Goal: Transaction & Acquisition: Book appointment/travel/reservation

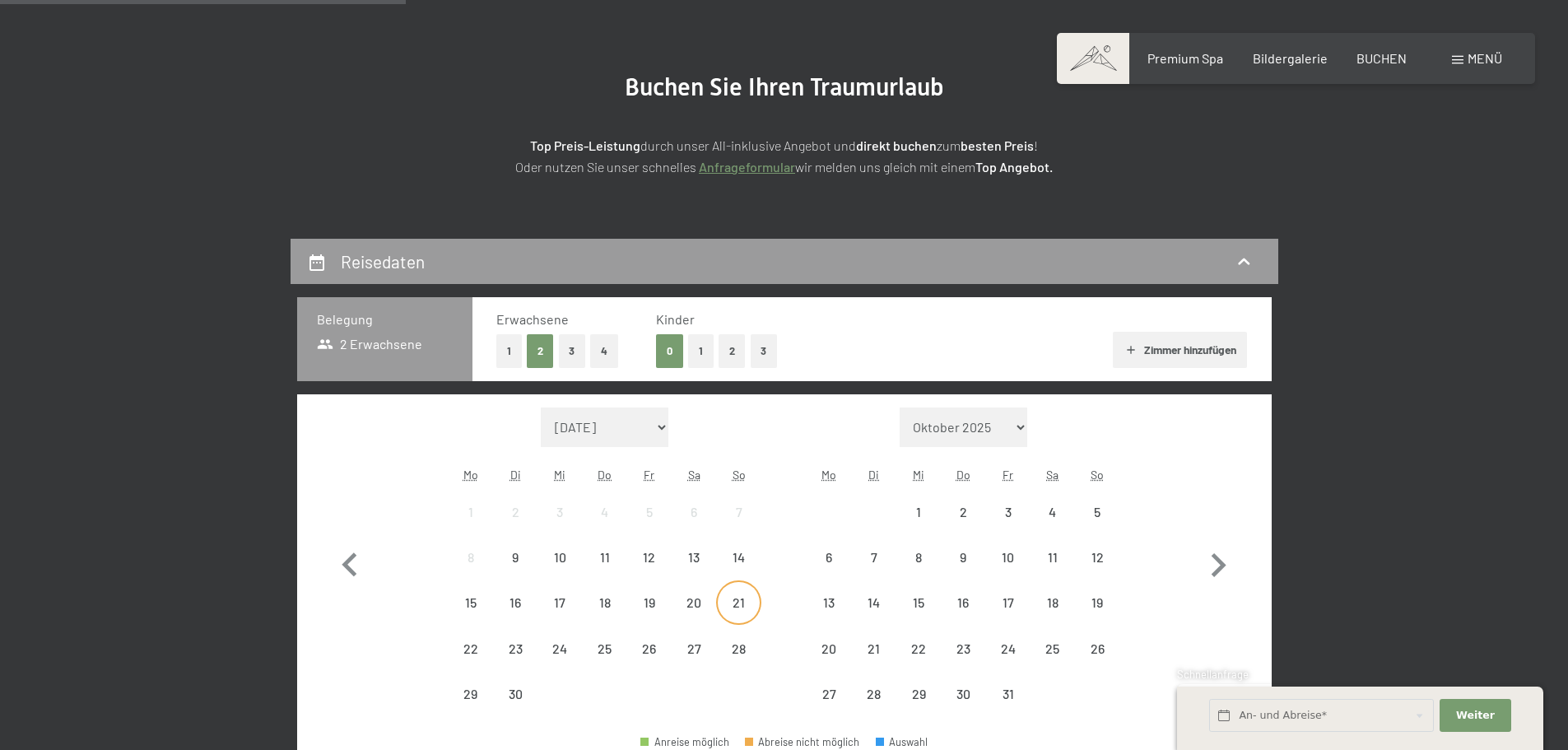
scroll to position [411, 0]
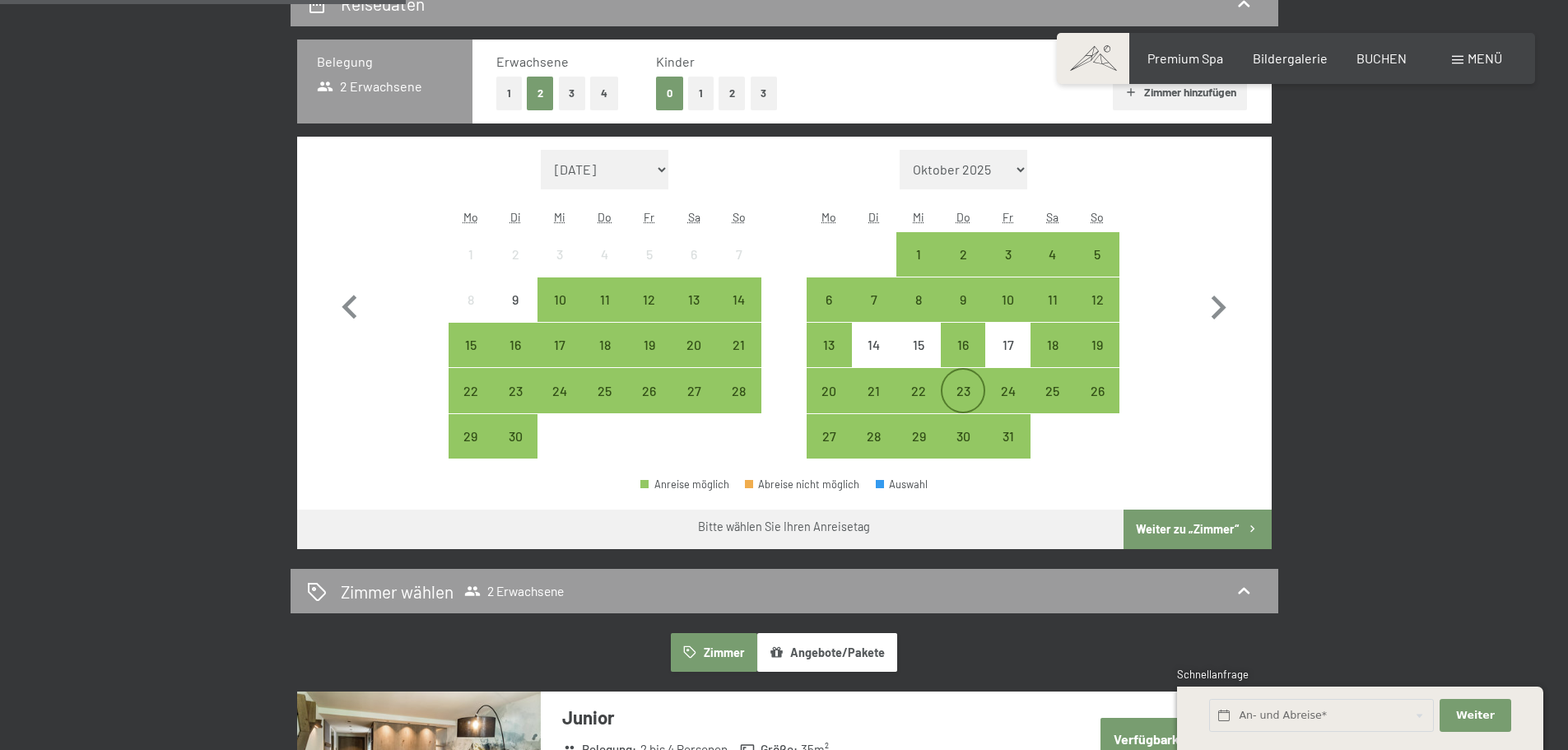
click at [957, 392] on div "23" at bounding box center [963, 405] width 41 height 41
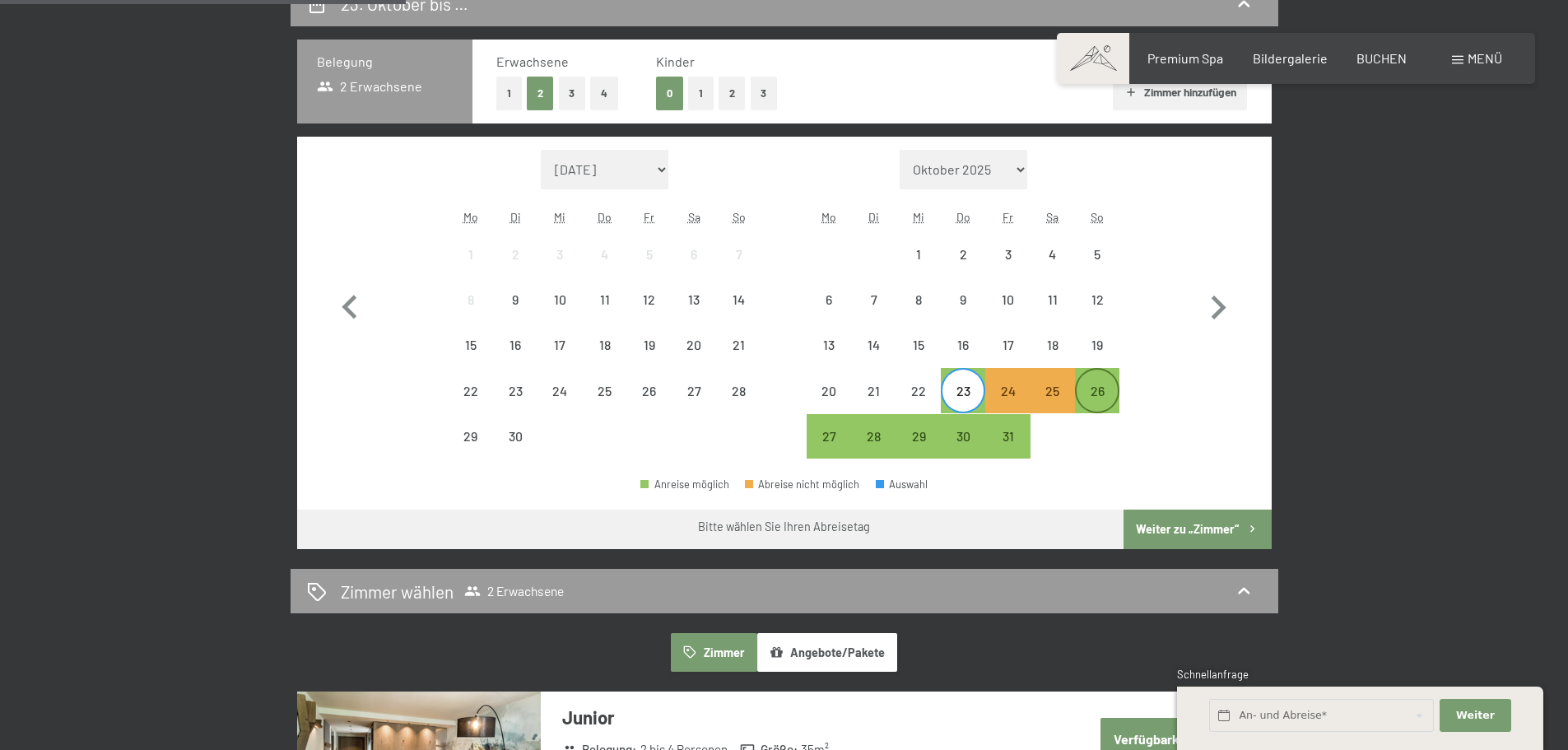
click at [1083, 388] on div "26" at bounding box center [1097, 405] width 41 height 41
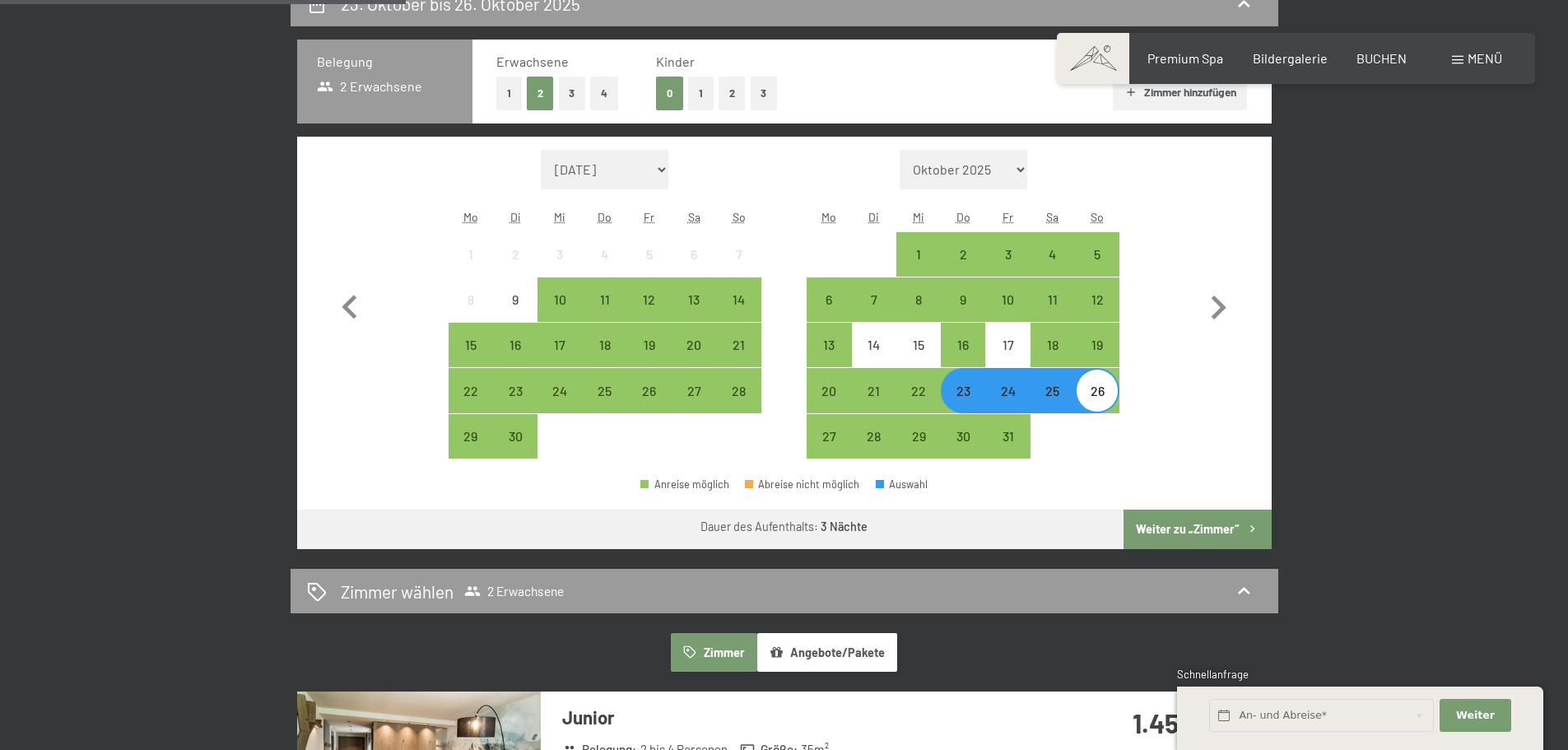
click at [1167, 532] on button "Weiter zu „Zimmer“" at bounding box center [1197, 529] width 147 height 40
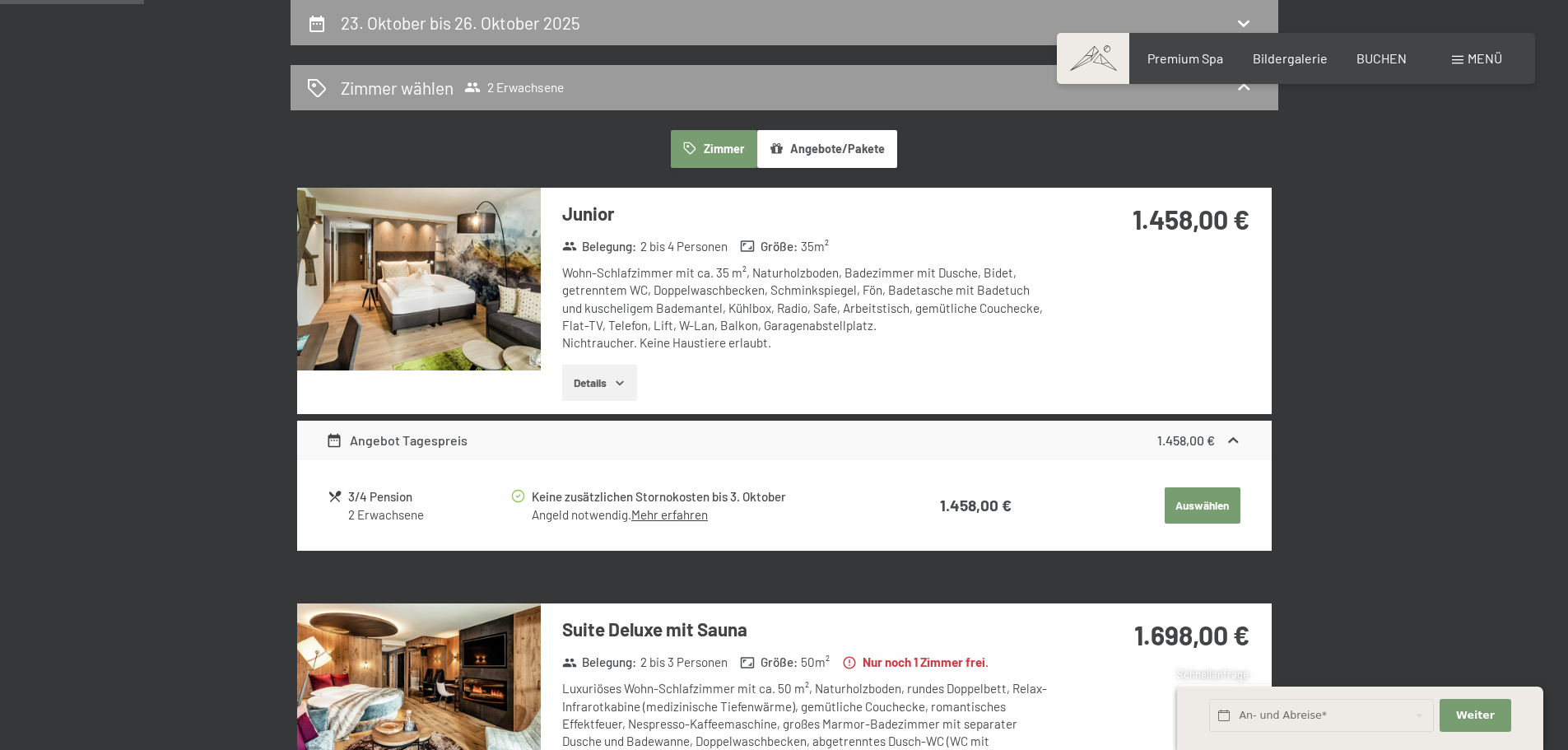
click at [1195, 509] on button "Auswählen" at bounding box center [1203, 505] width 76 height 36
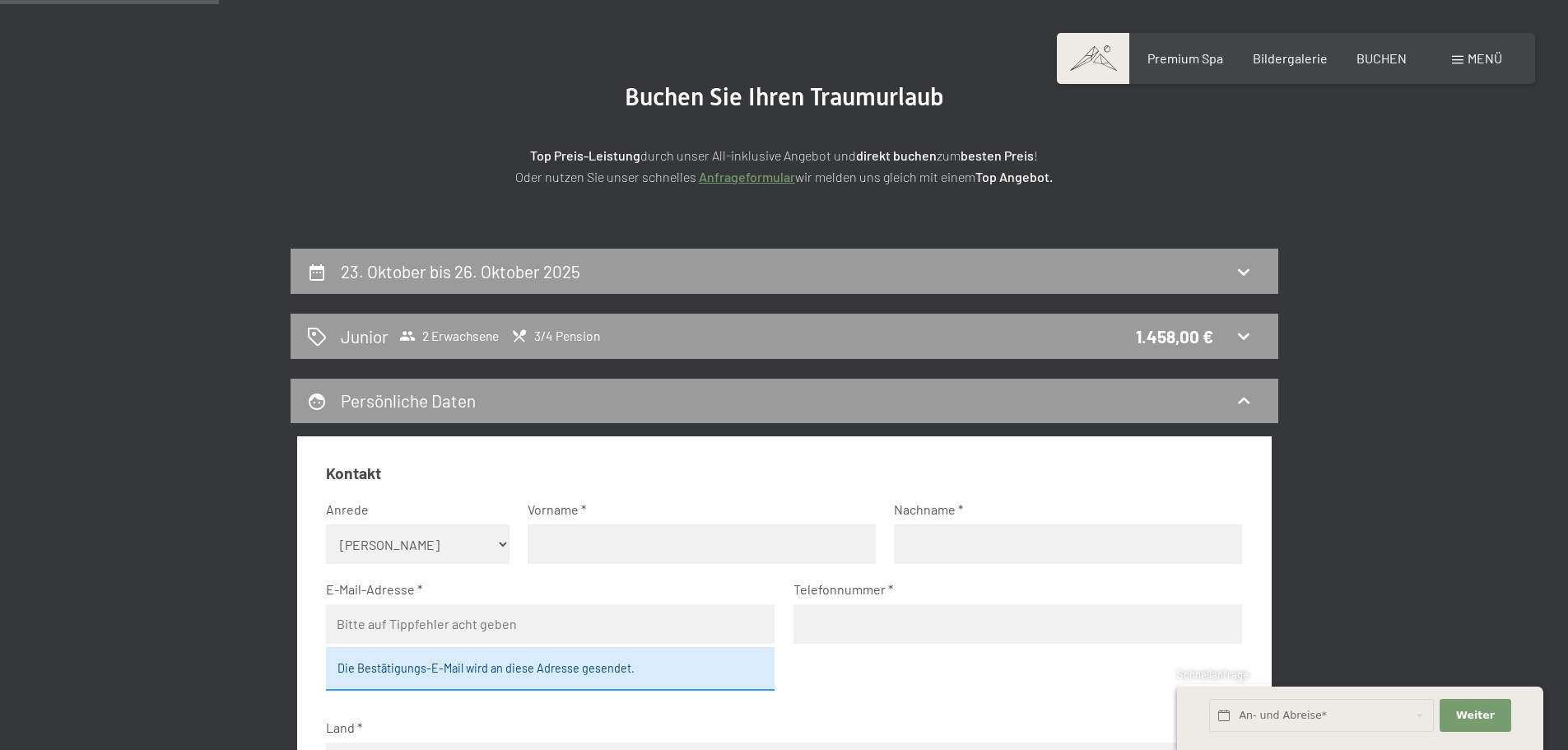
scroll to position [0, 0]
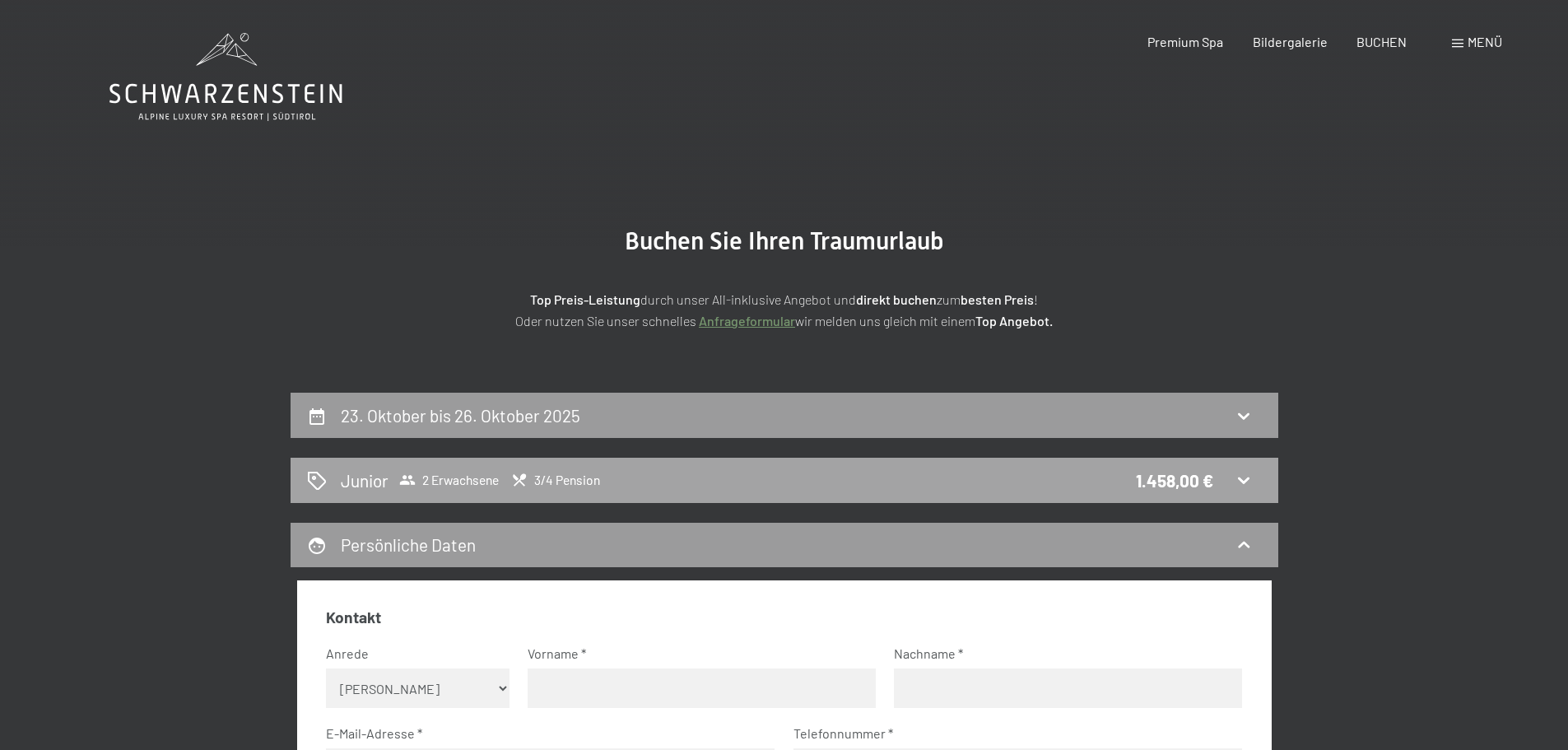
click at [621, 464] on div "Junior 2 Erwachsene 3/4 Pension 1.458,00 €" at bounding box center [784, 481] width 988 height 46
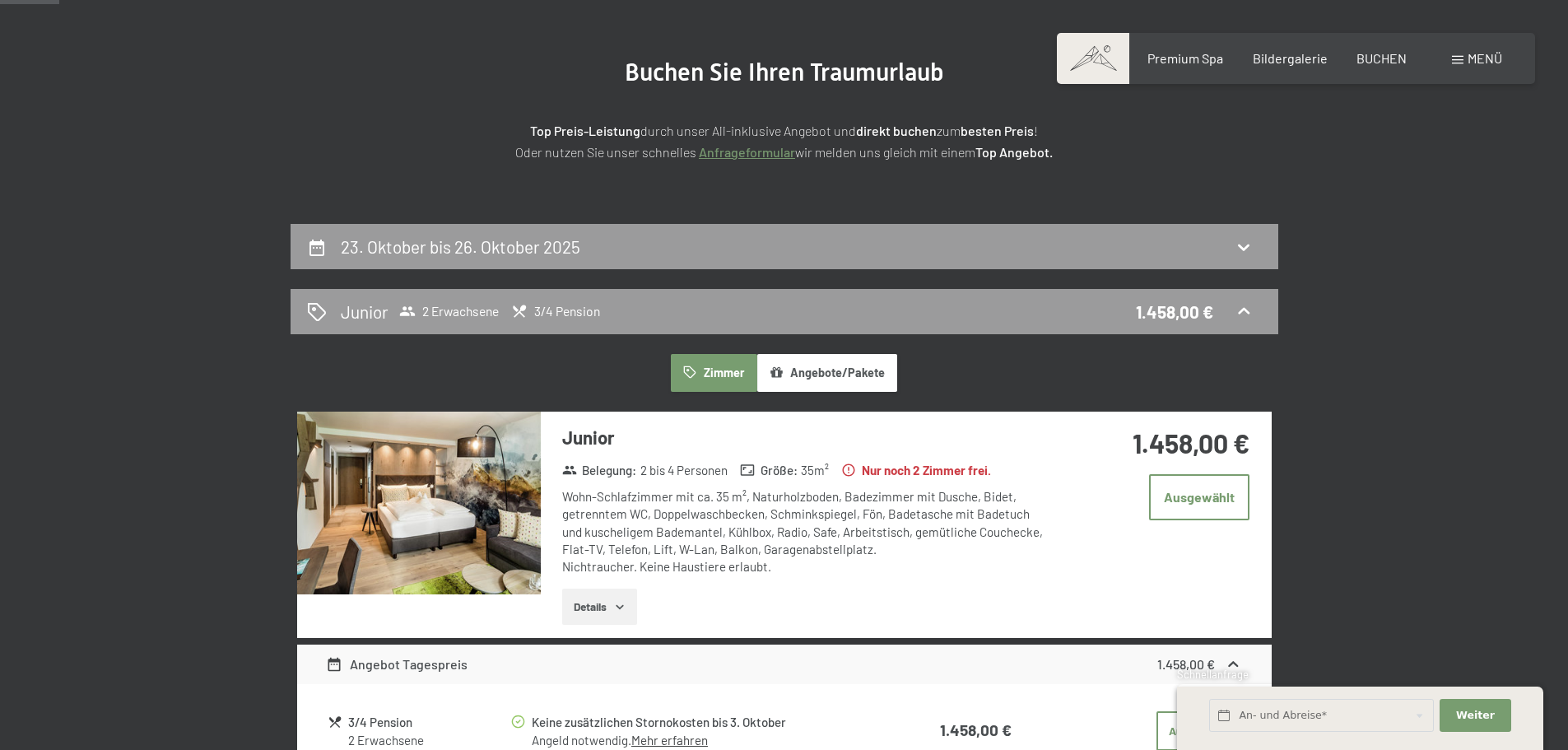
scroll to position [145, 0]
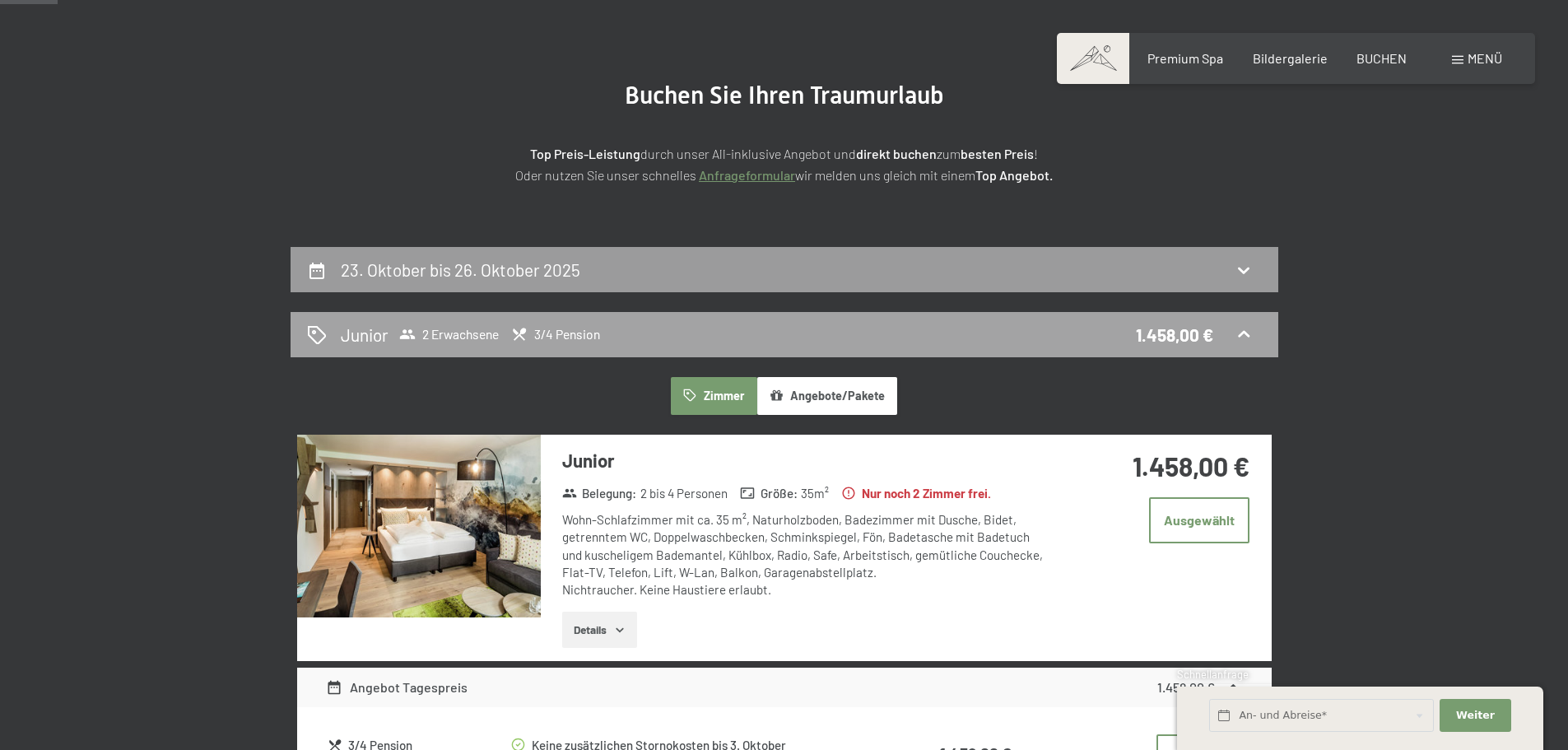
click at [770, 325] on div "Junior 2 Erwachsene 3/4 Pension 1.458,00 €" at bounding box center [784, 334] width 955 height 24
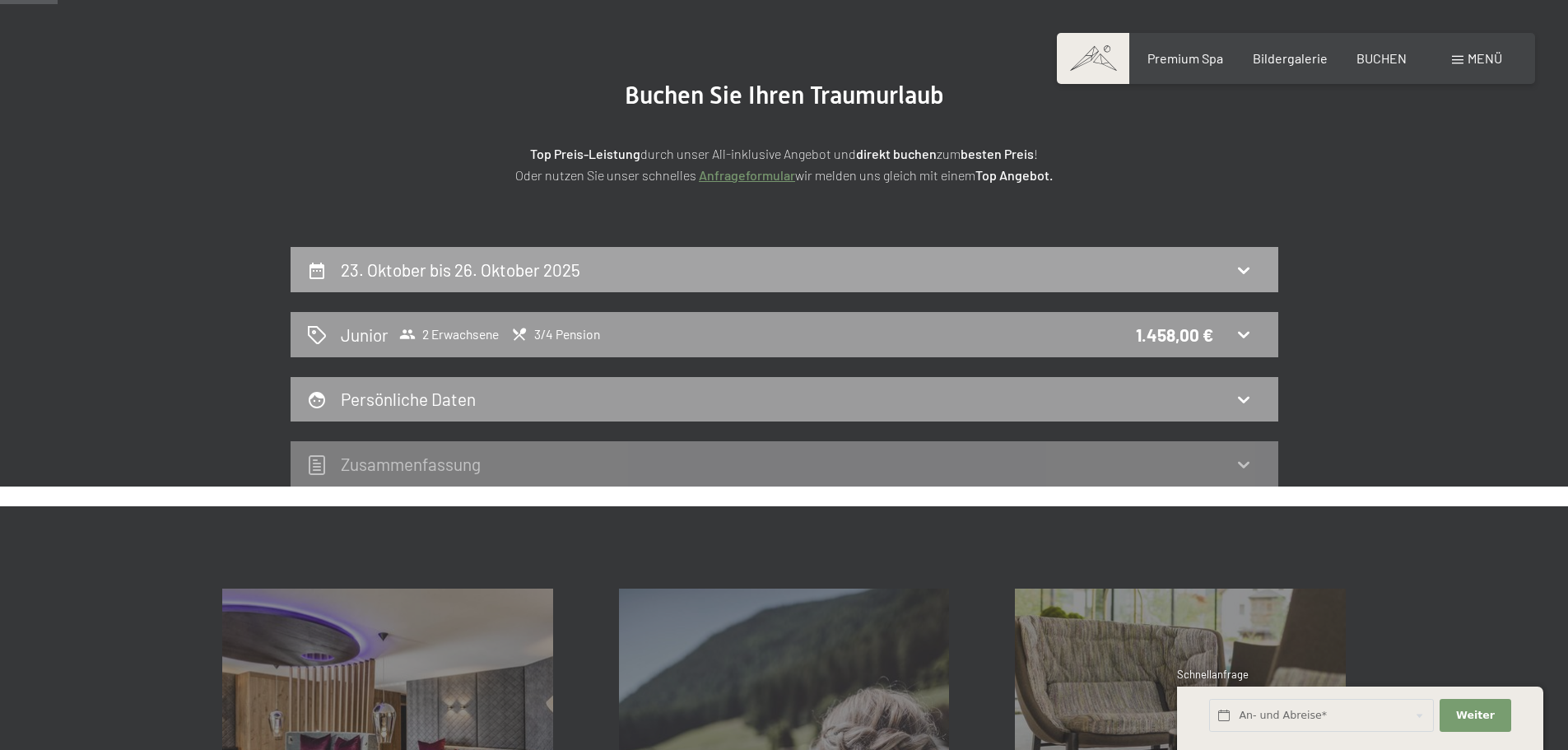
click at [775, 291] on div "23. Oktober bis 26. Oktober 2025" at bounding box center [784, 269] width 988 height 46
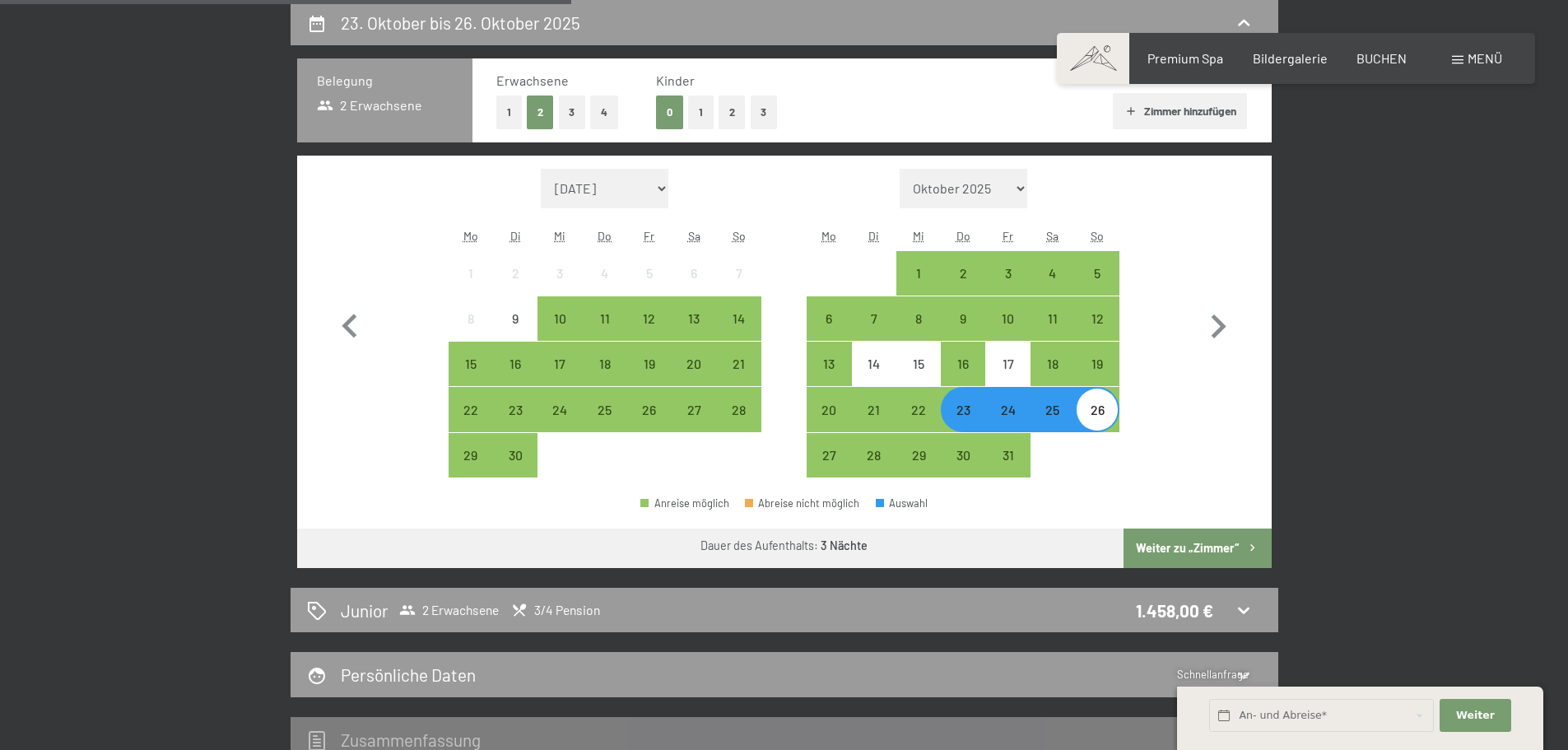
click at [1200, 117] on button "Zimmer hinzufügen" at bounding box center [1179, 111] width 134 height 36
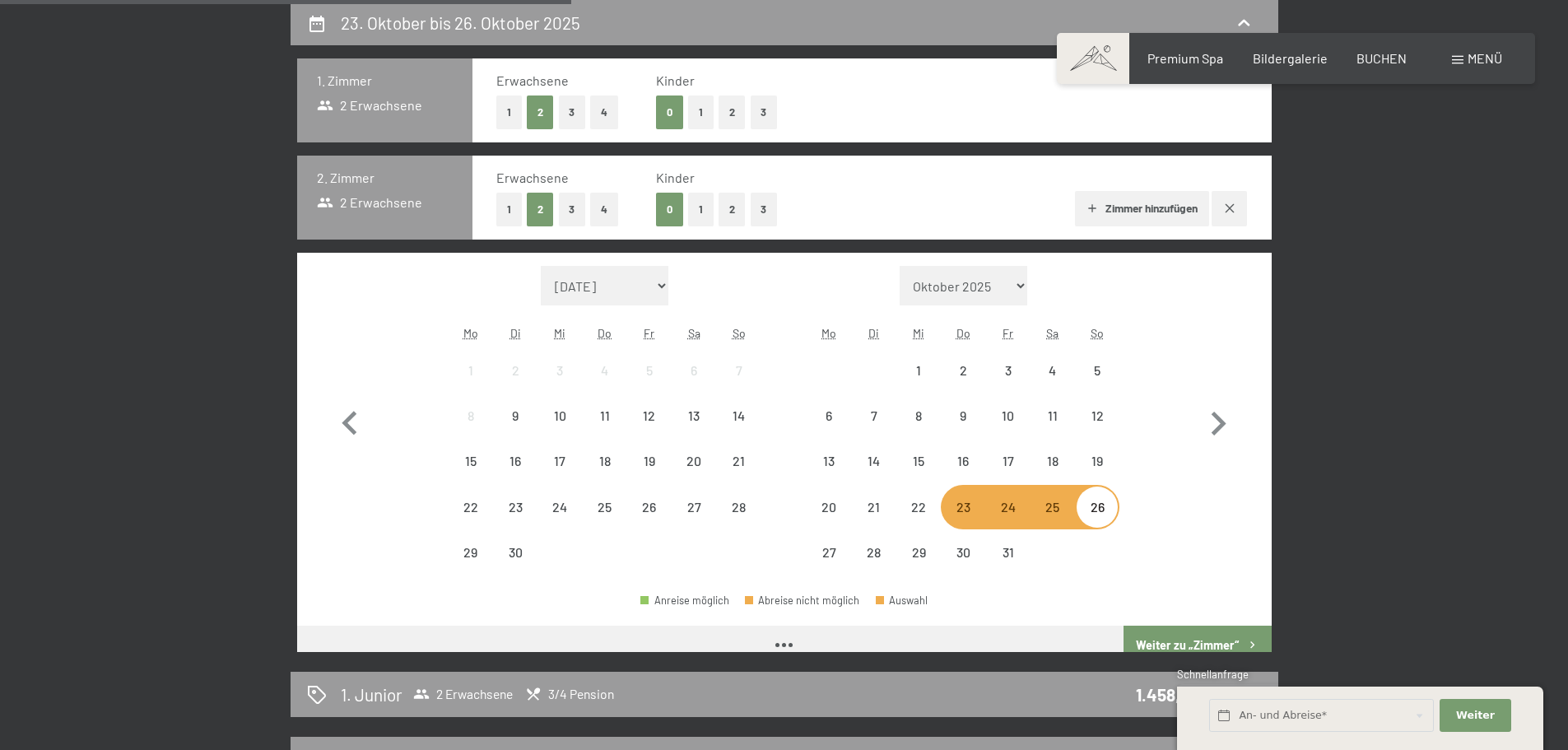
click at [1200, 117] on div "Erwachsene 1 2 3 4 Kinder 0 1 2 3" at bounding box center [871, 101] width 751 height 57
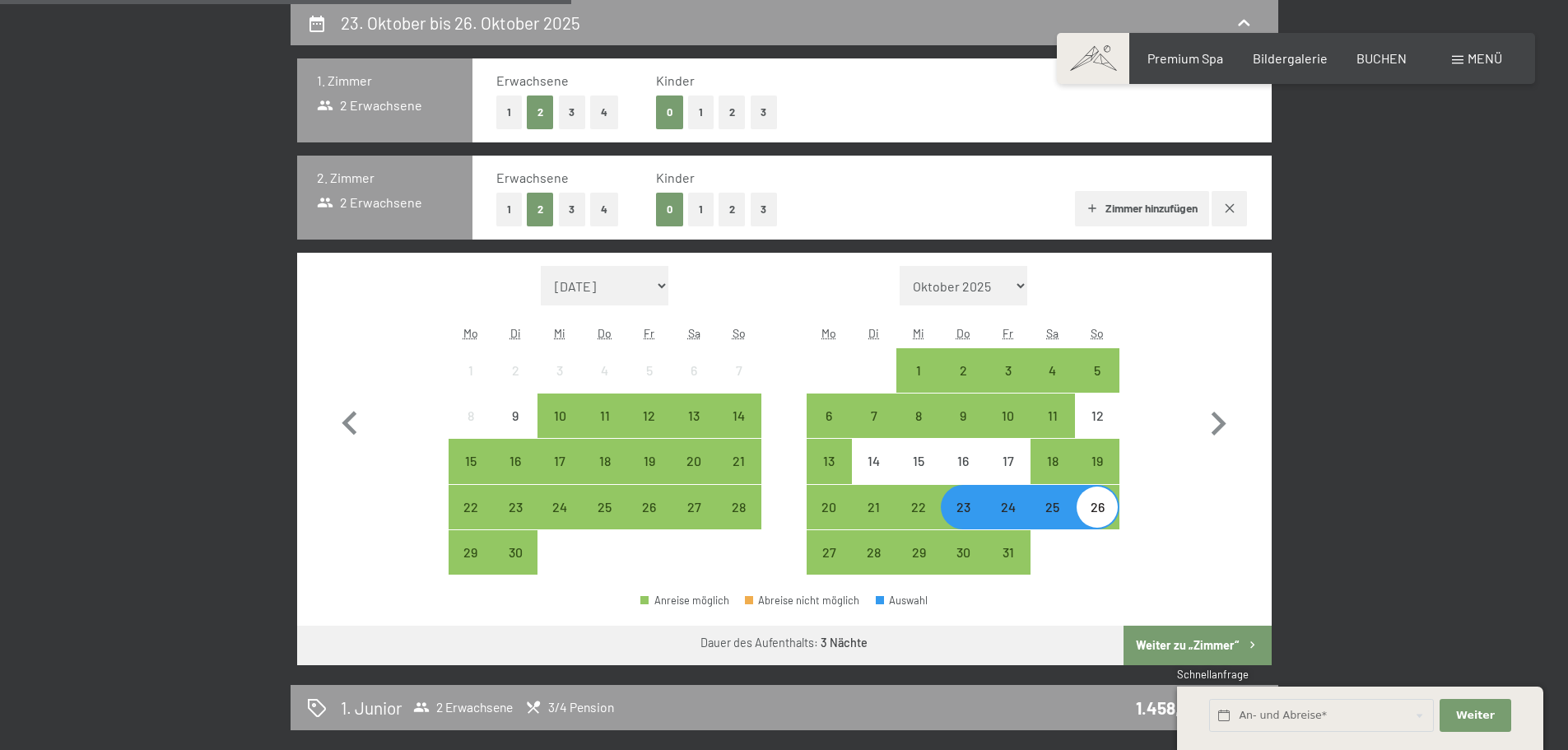
click at [1173, 208] on button "Zimmer hinzufügen" at bounding box center [1141, 209] width 134 height 36
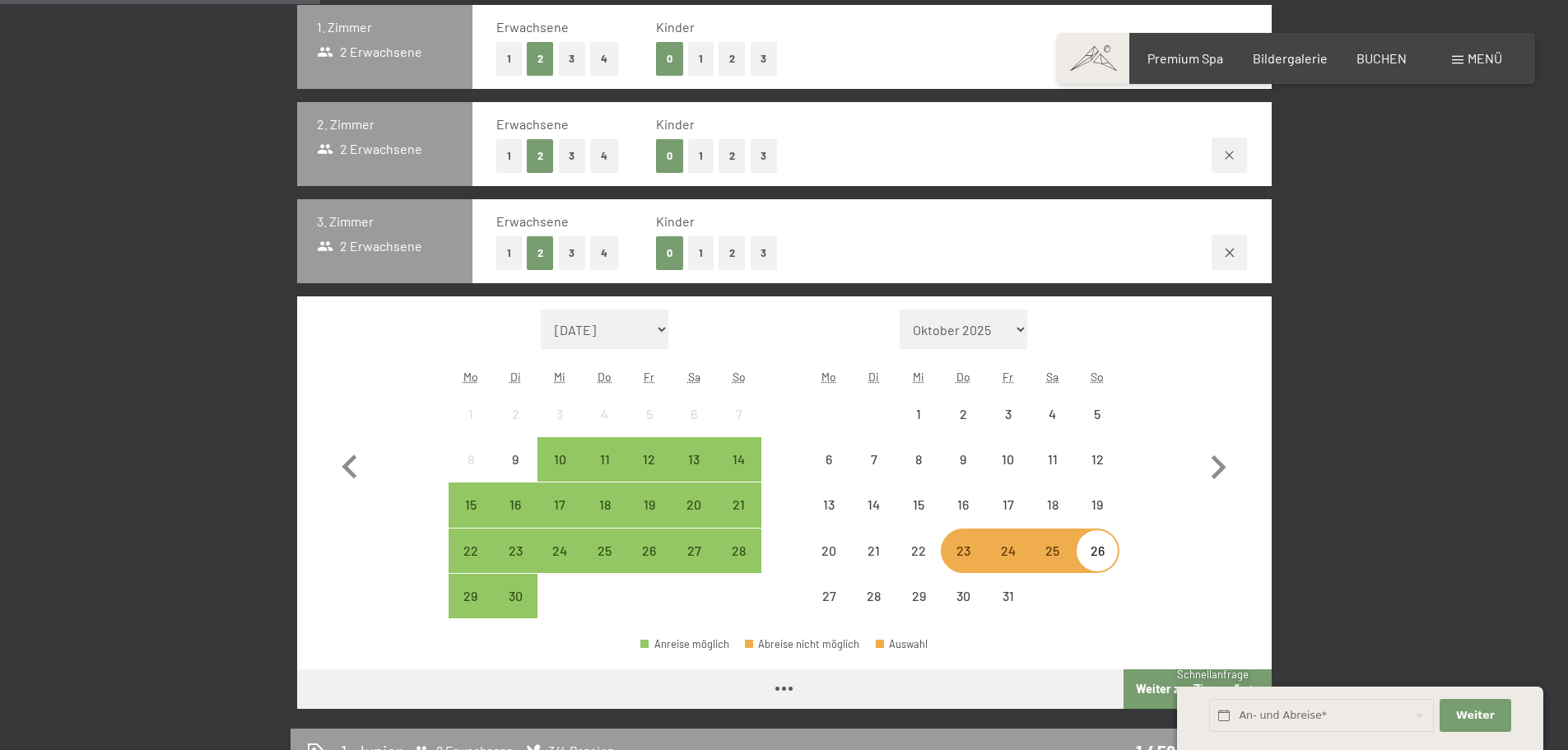
scroll to position [475, 0]
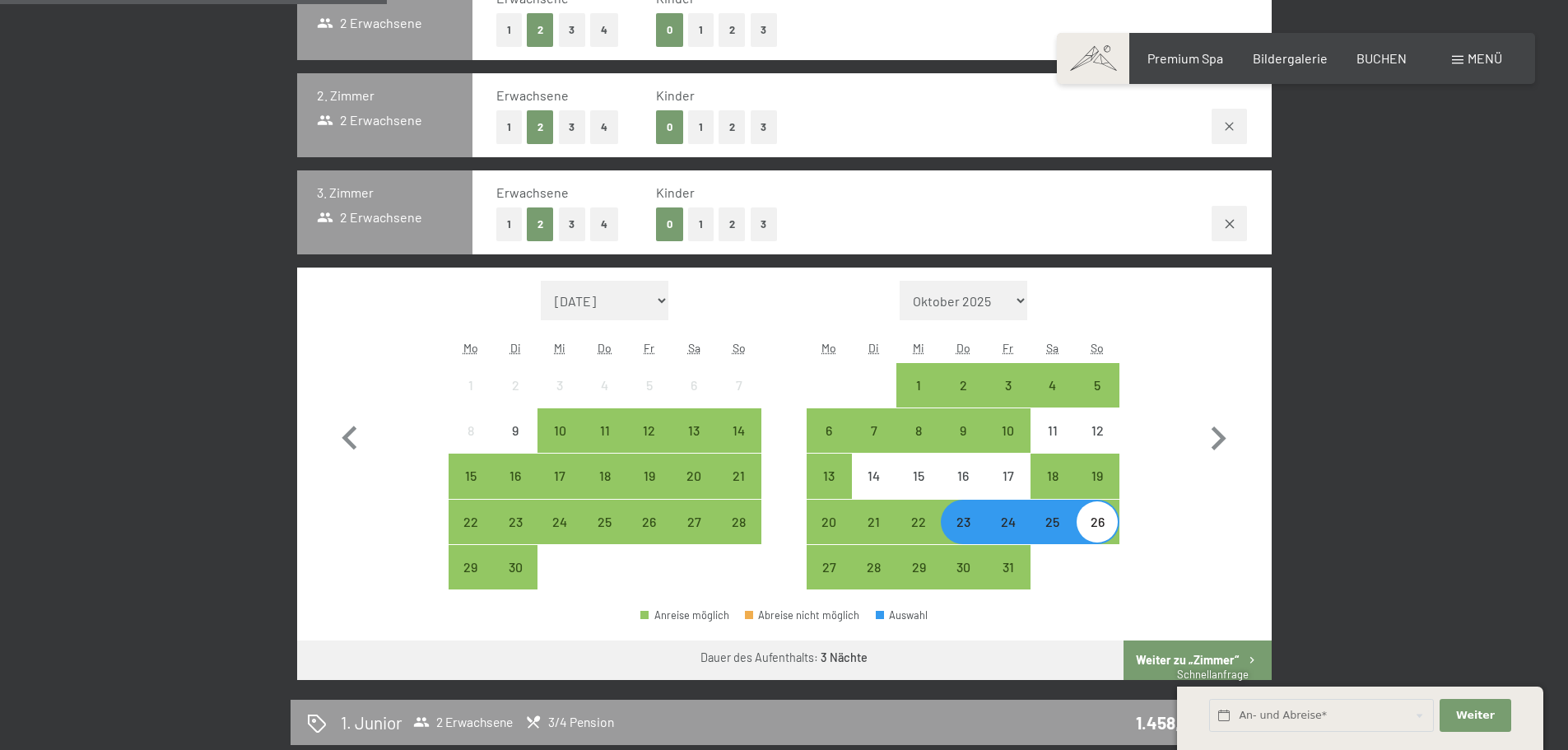
click at [1173, 655] on button "Weiter zu „Zimmer“" at bounding box center [1197, 660] width 147 height 40
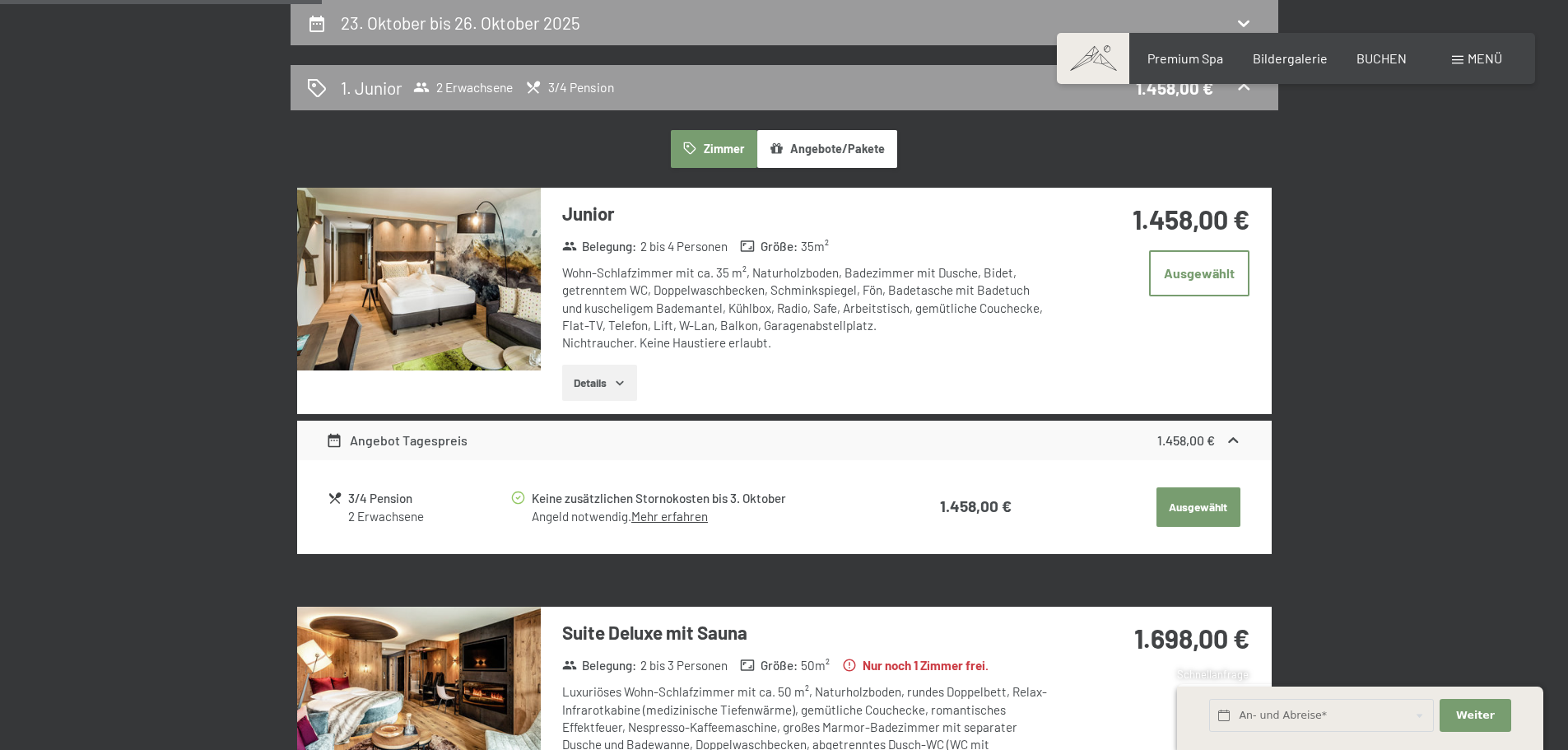
click at [1190, 494] on button "Ausgewählt" at bounding box center [1198, 507] width 84 height 40
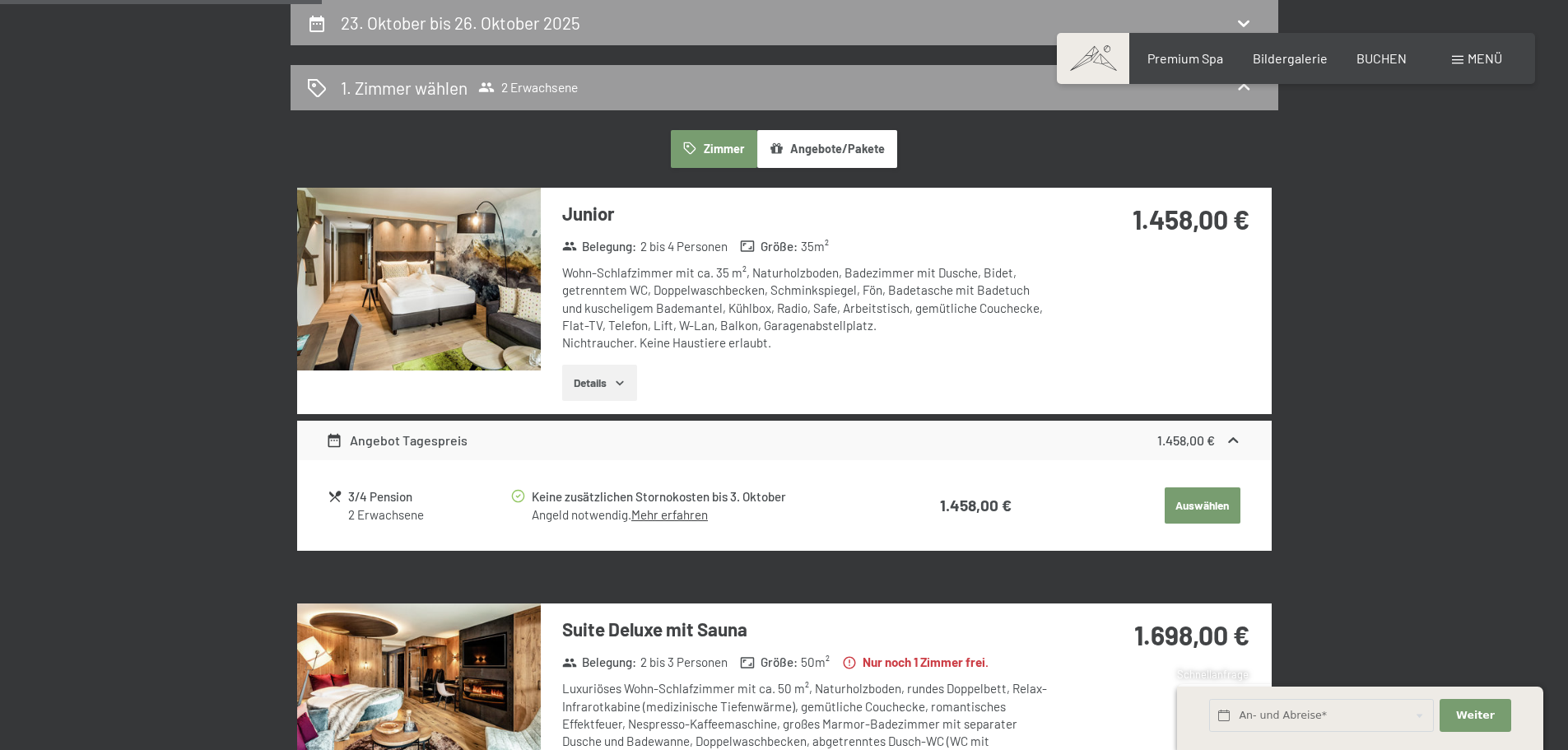
click at [1190, 494] on button "Auswählen" at bounding box center [1203, 505] width 76 height 36
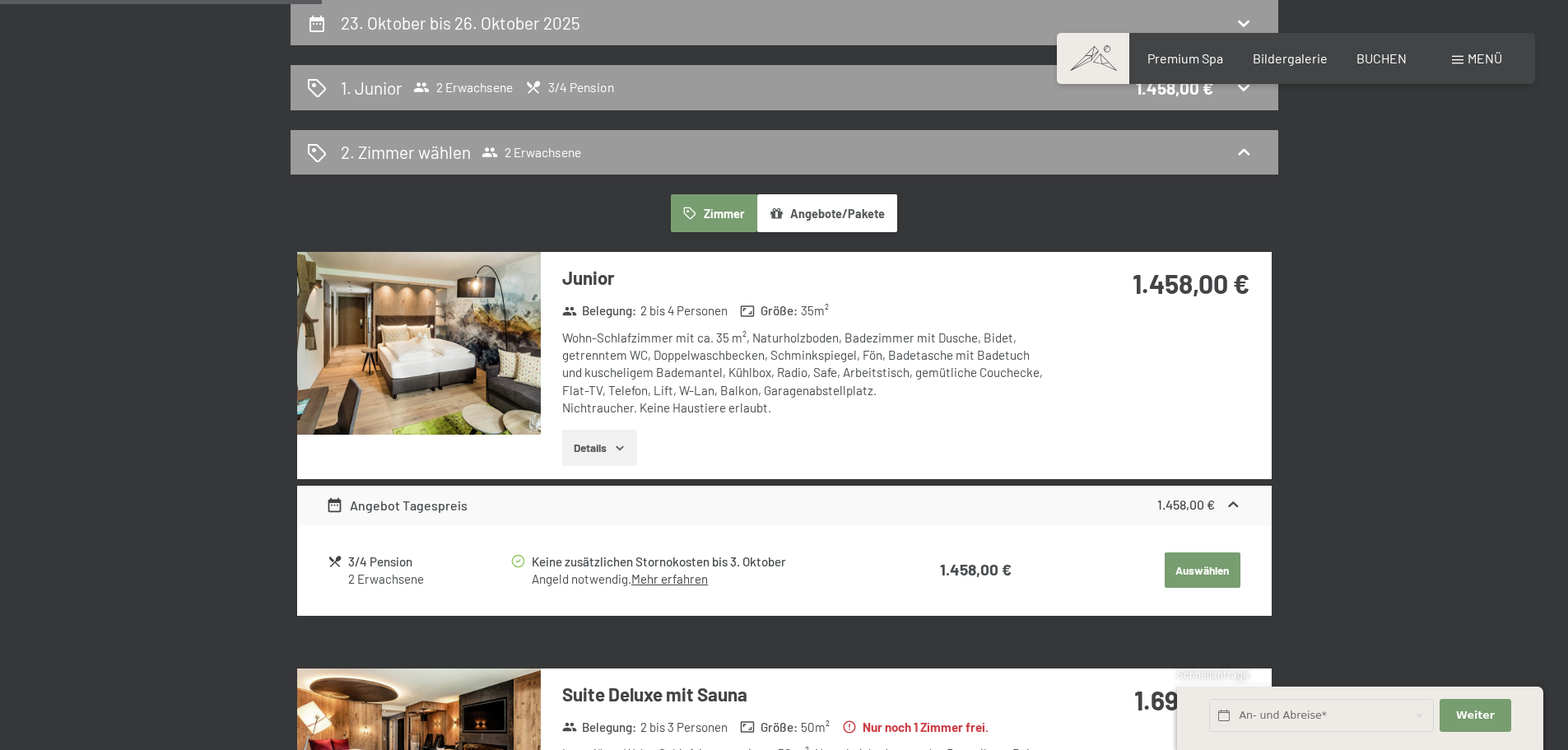
click at [1215, 566] on button "Auswählen" at bounding box center [1203, 570] width 76 height 36
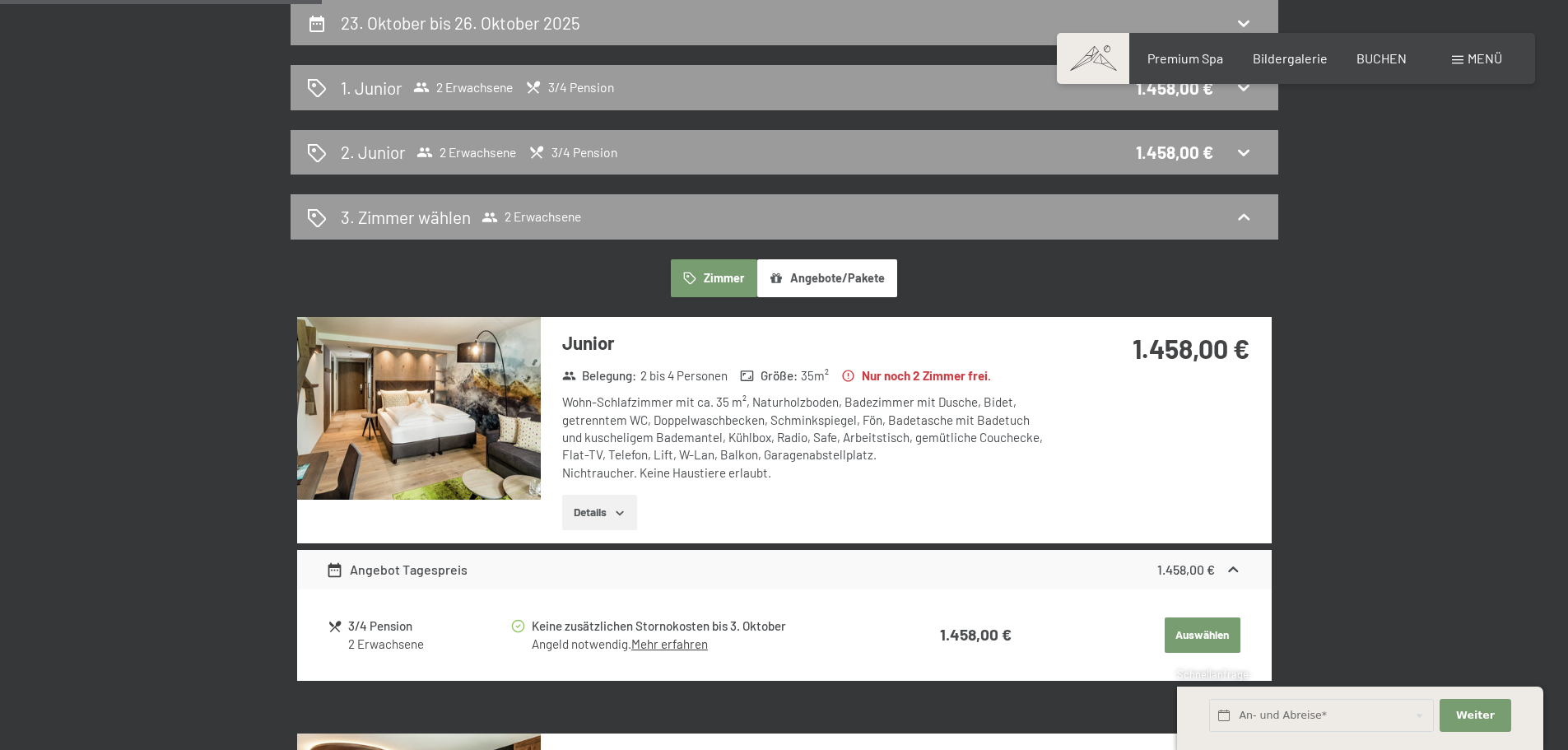
click at [1194, 626] on button "Auswählen" at bounding box center [1203, 635] width 76 height 36
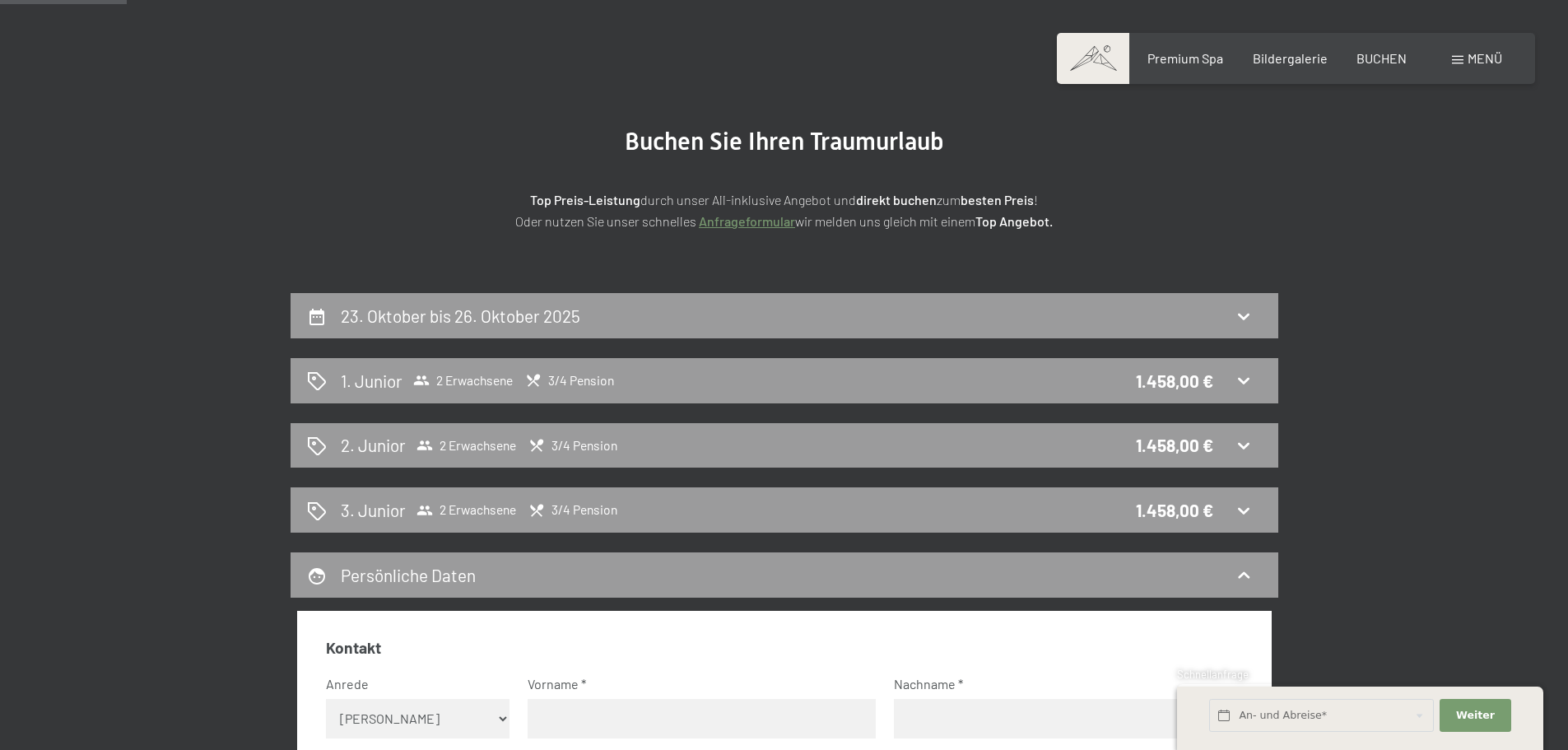
scroll to position [94, 0]
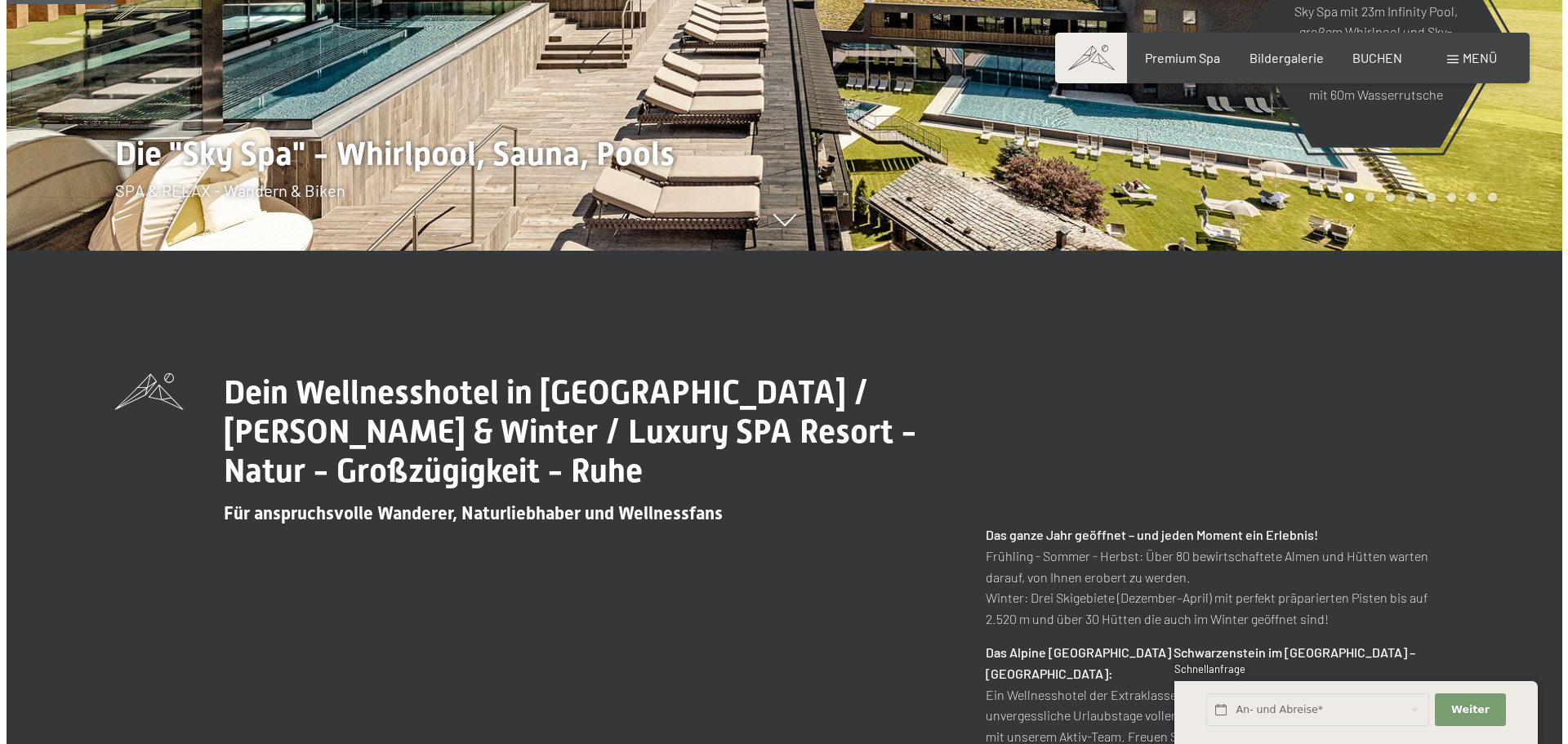
scroll to position [245, 0]
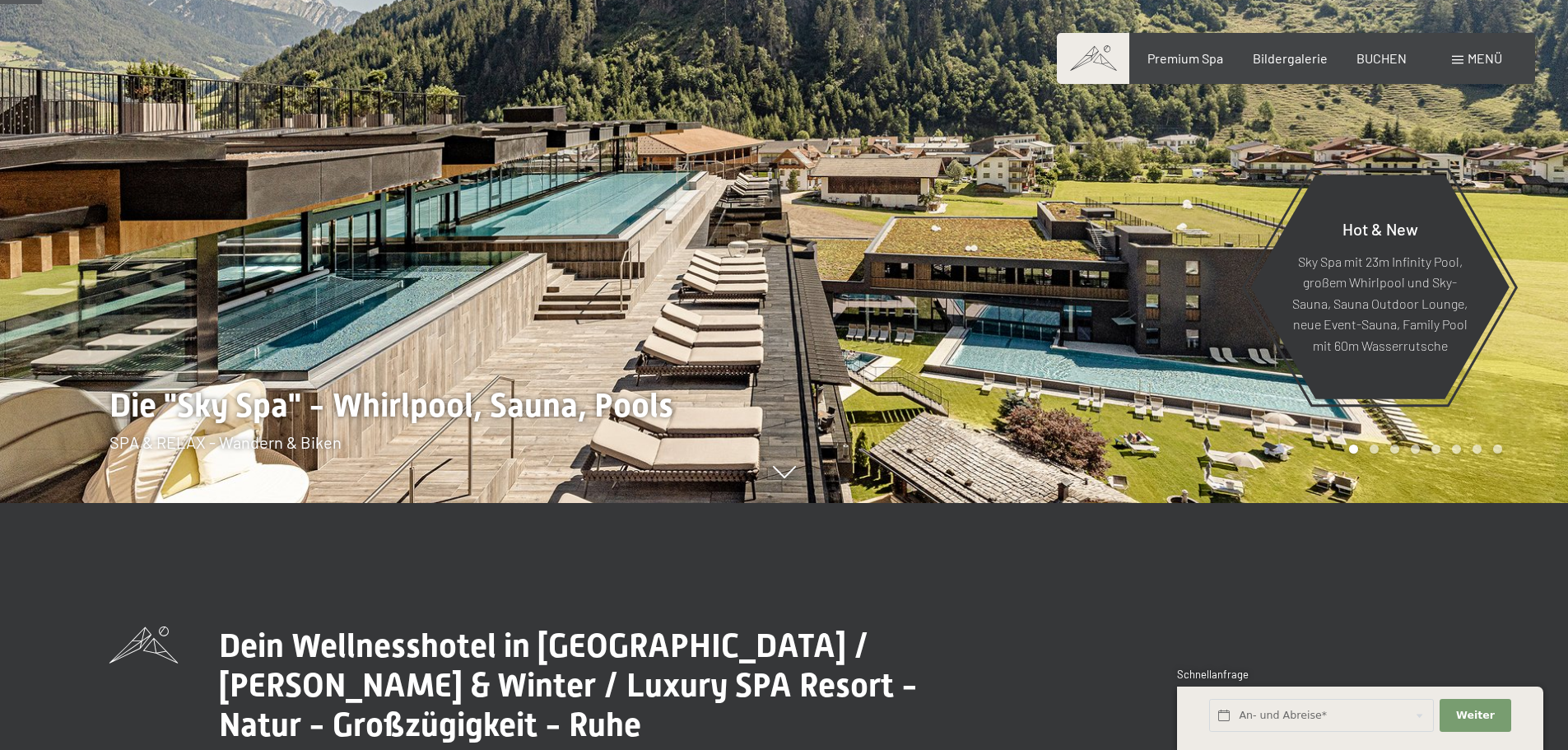
click at [1469, 60] on span "Menü" at bounding box center [1484, 57] width 35 height 16
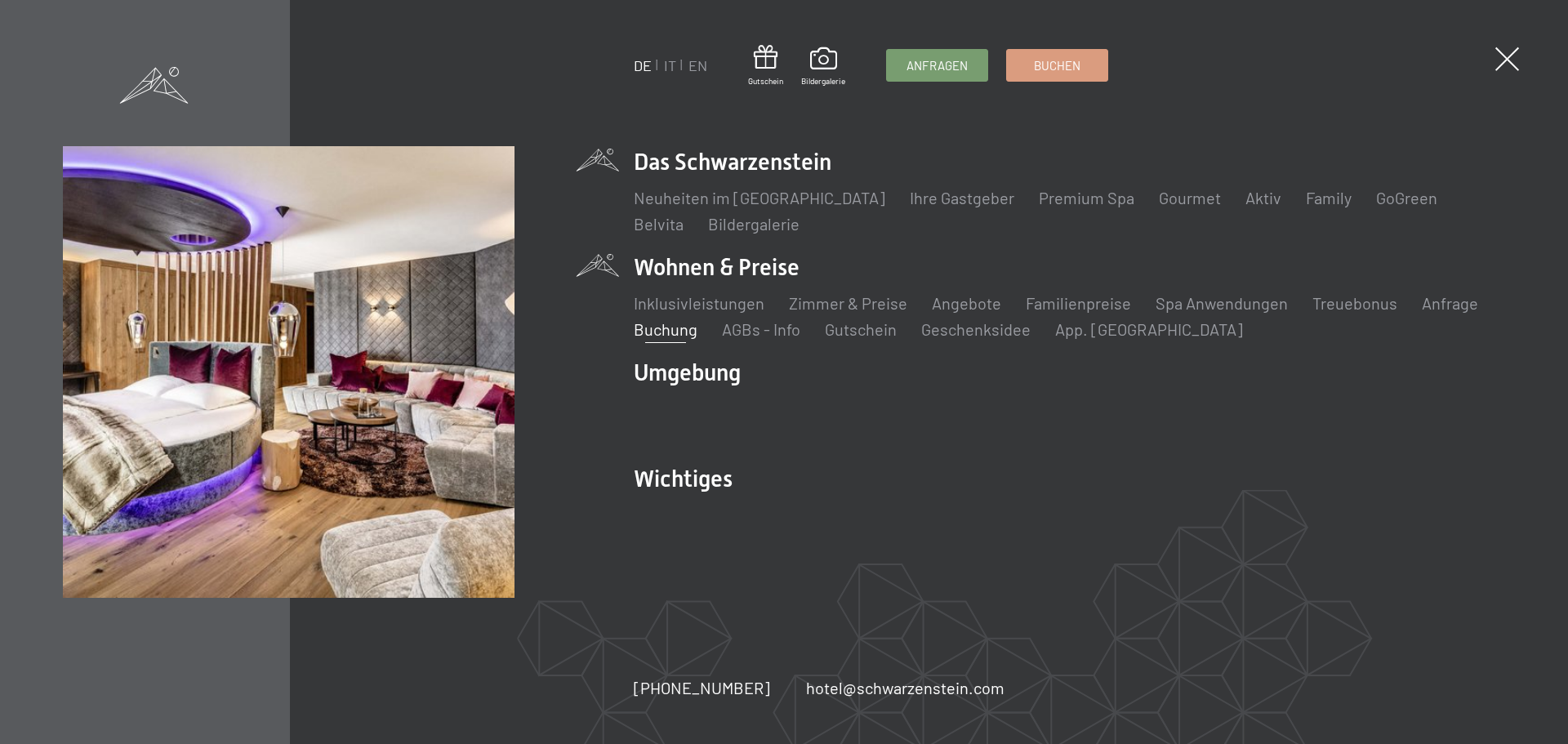
click at [676, 326] on link "Buchung" at bounding box center [665, 328] width 64 height 19
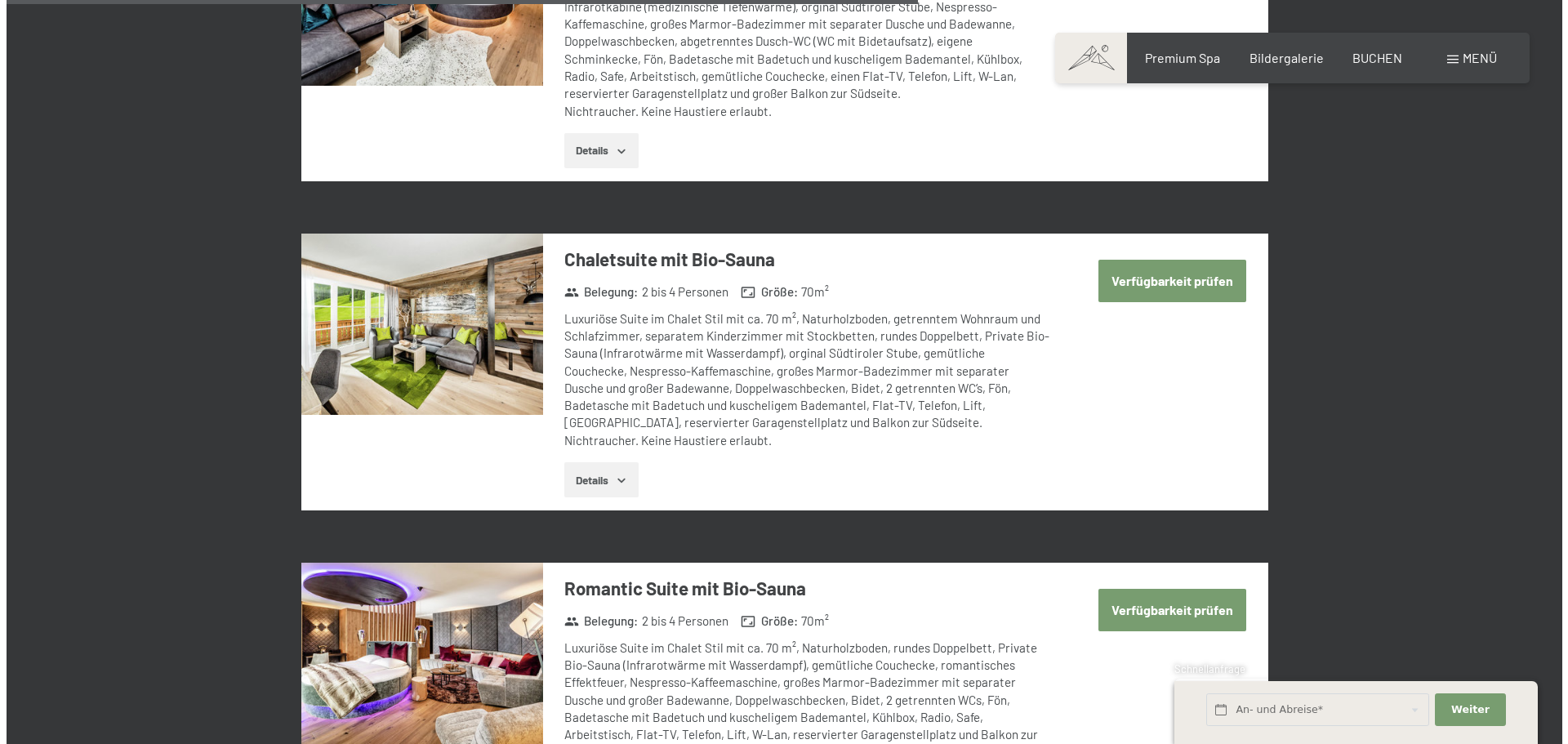
scroll to position [3265, 0]
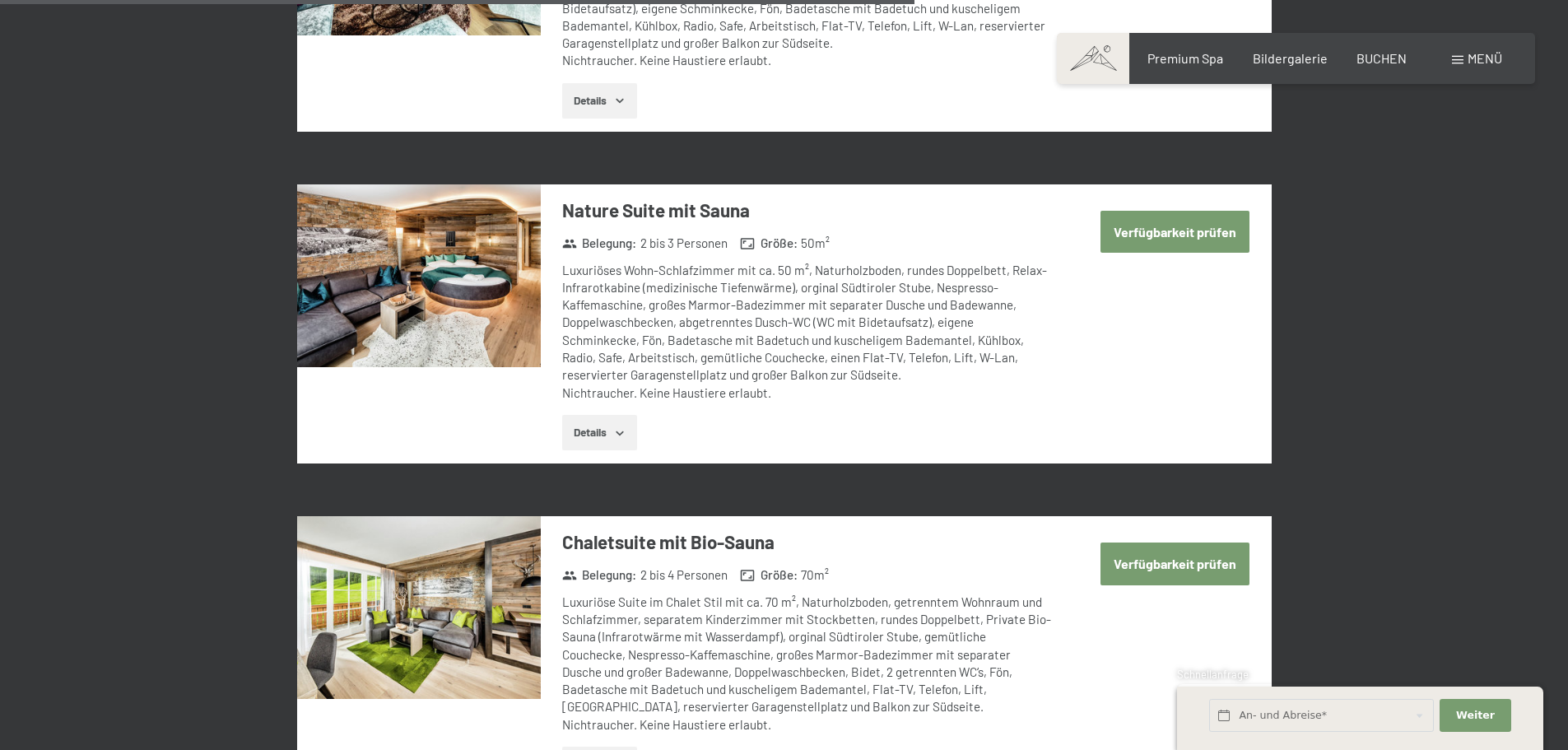
click at [1452, 62] on div "Menü" at bounding box center [1477, 57] width 50 height 18
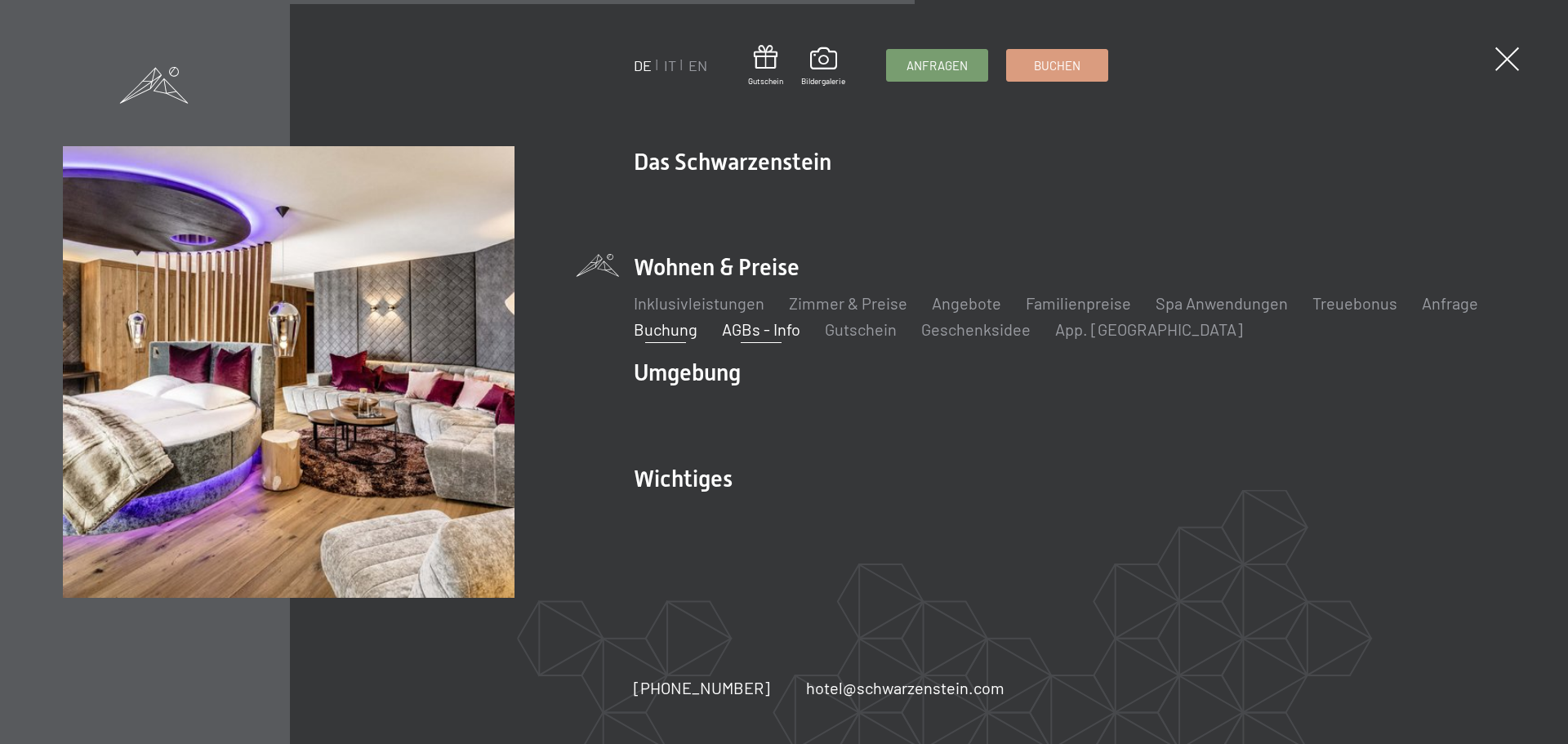
click at [729, 328] on link "AGBs - Info" at bounding box center [761, 328] width 79 height 19
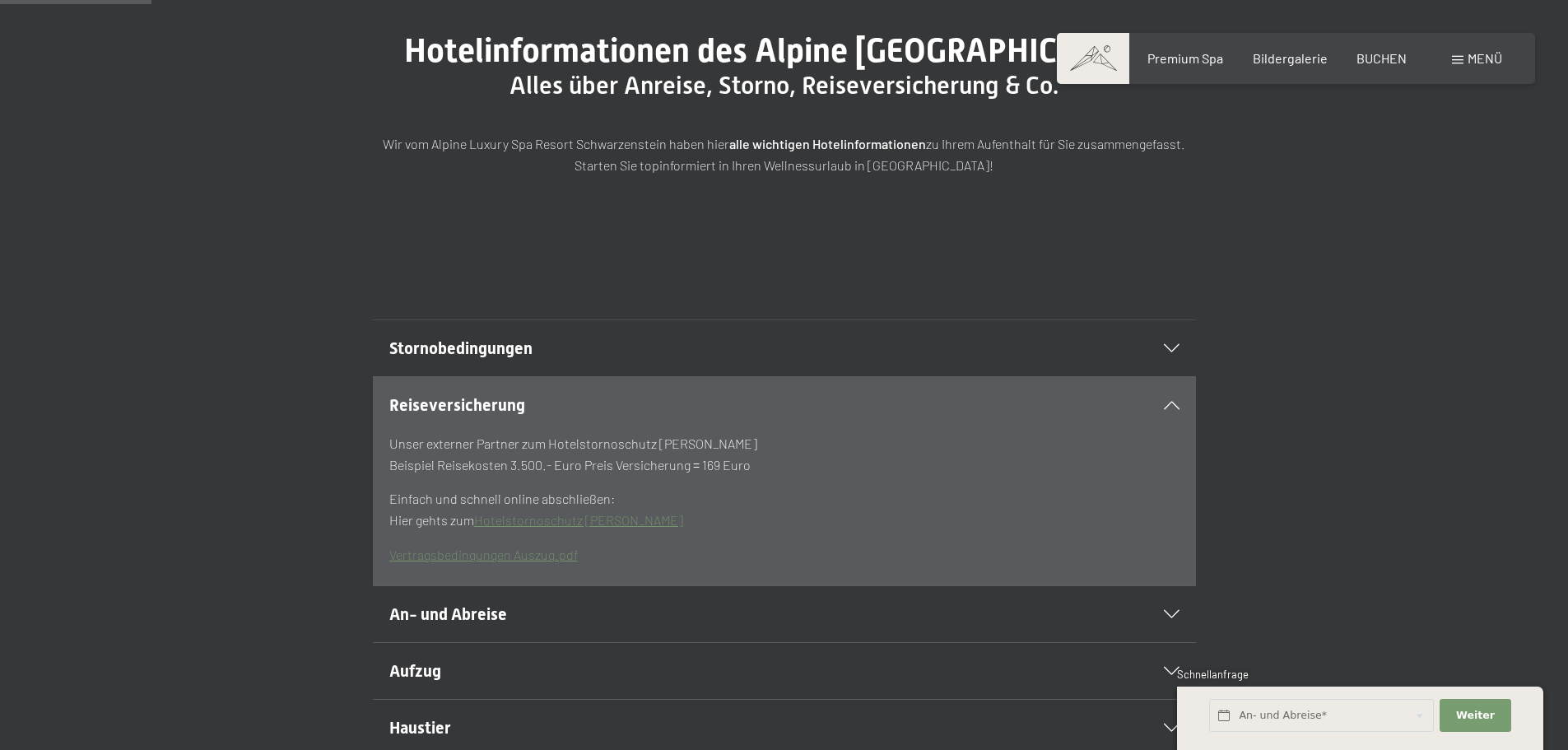
scroll to position [329, 0]
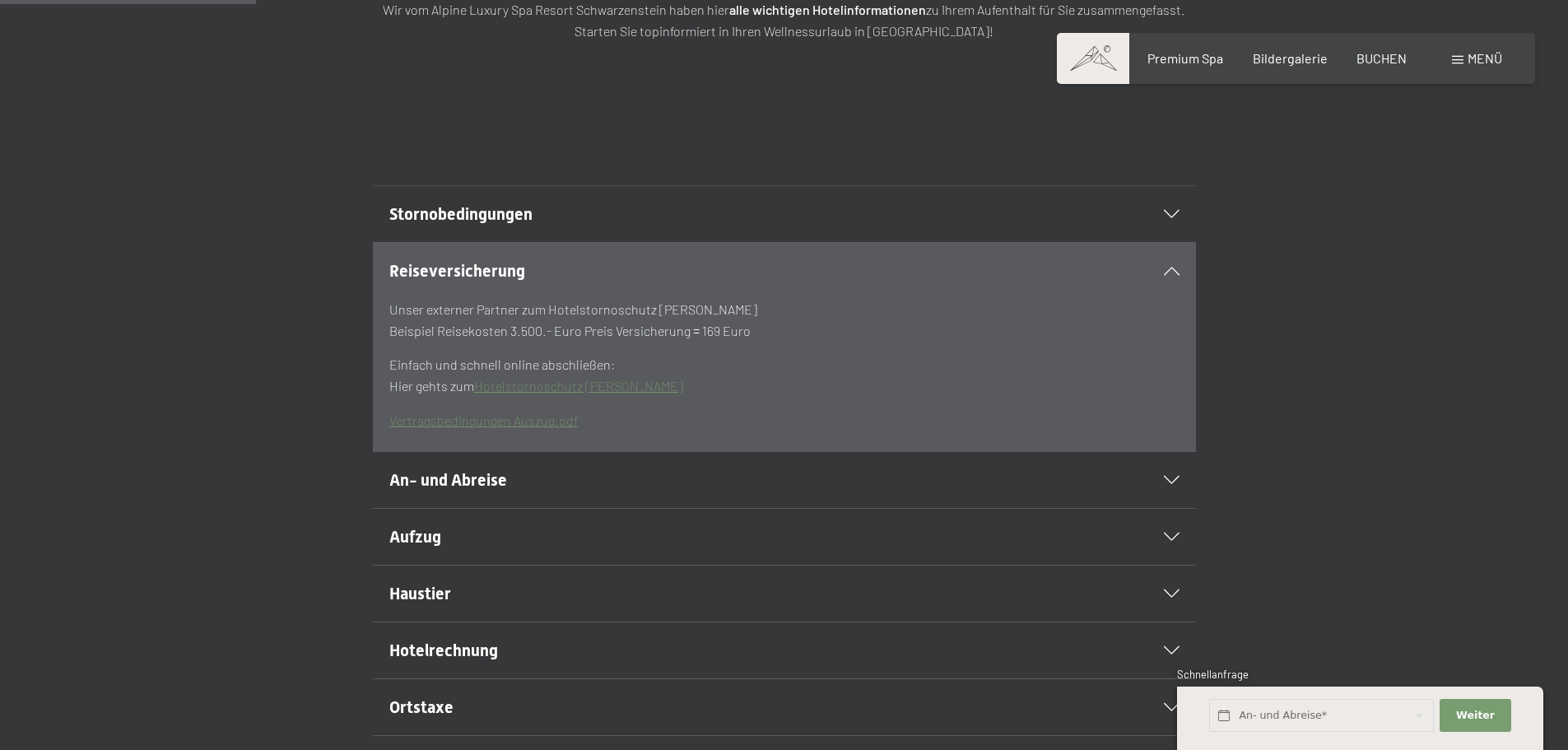
click at [691, 226] on h2 "Stornobedingungen" at bounding box center [745, 214] width 711 height 23
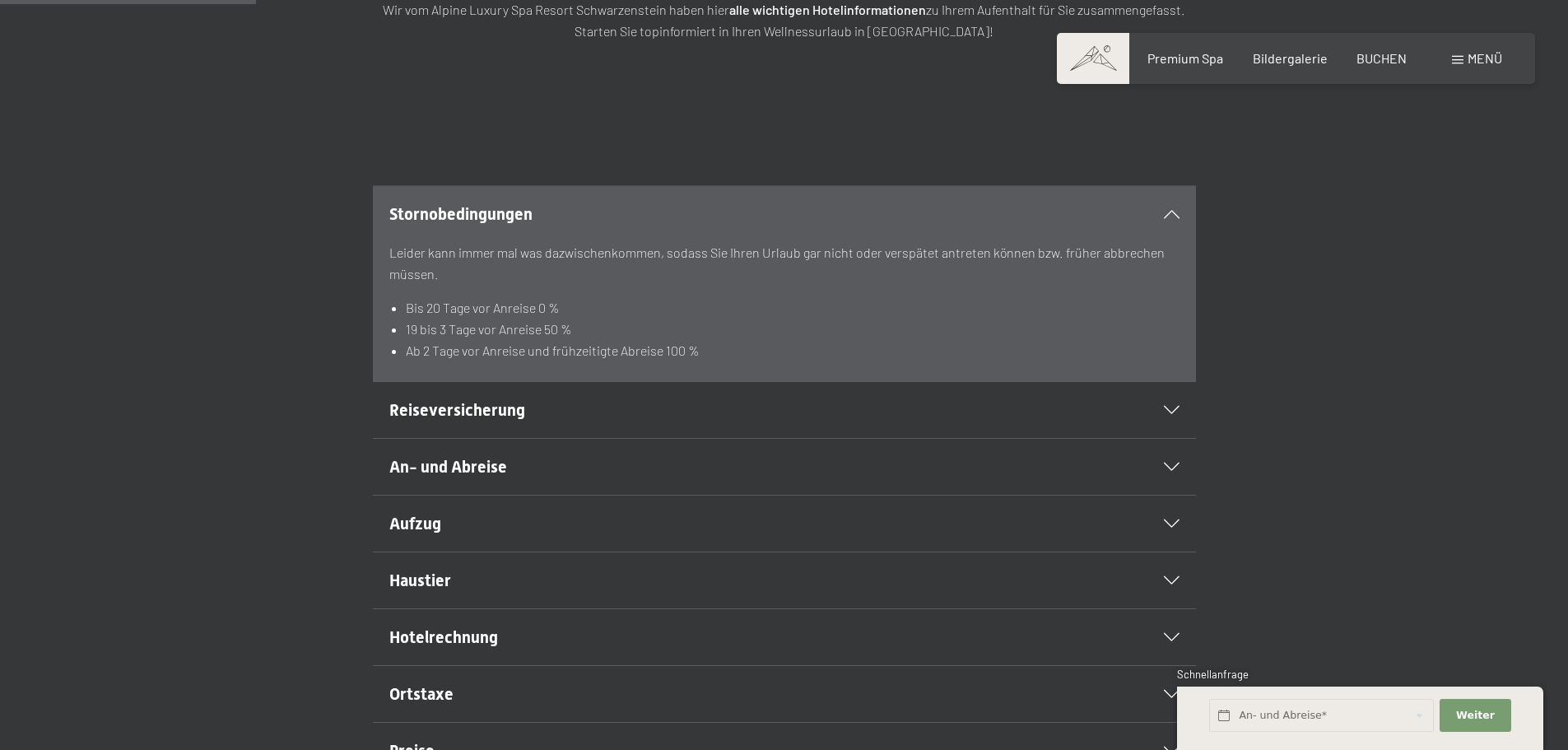
click at [1055, 438] on div "Reiseversicherung" at bounding box center [784, 410] width 790 height 56
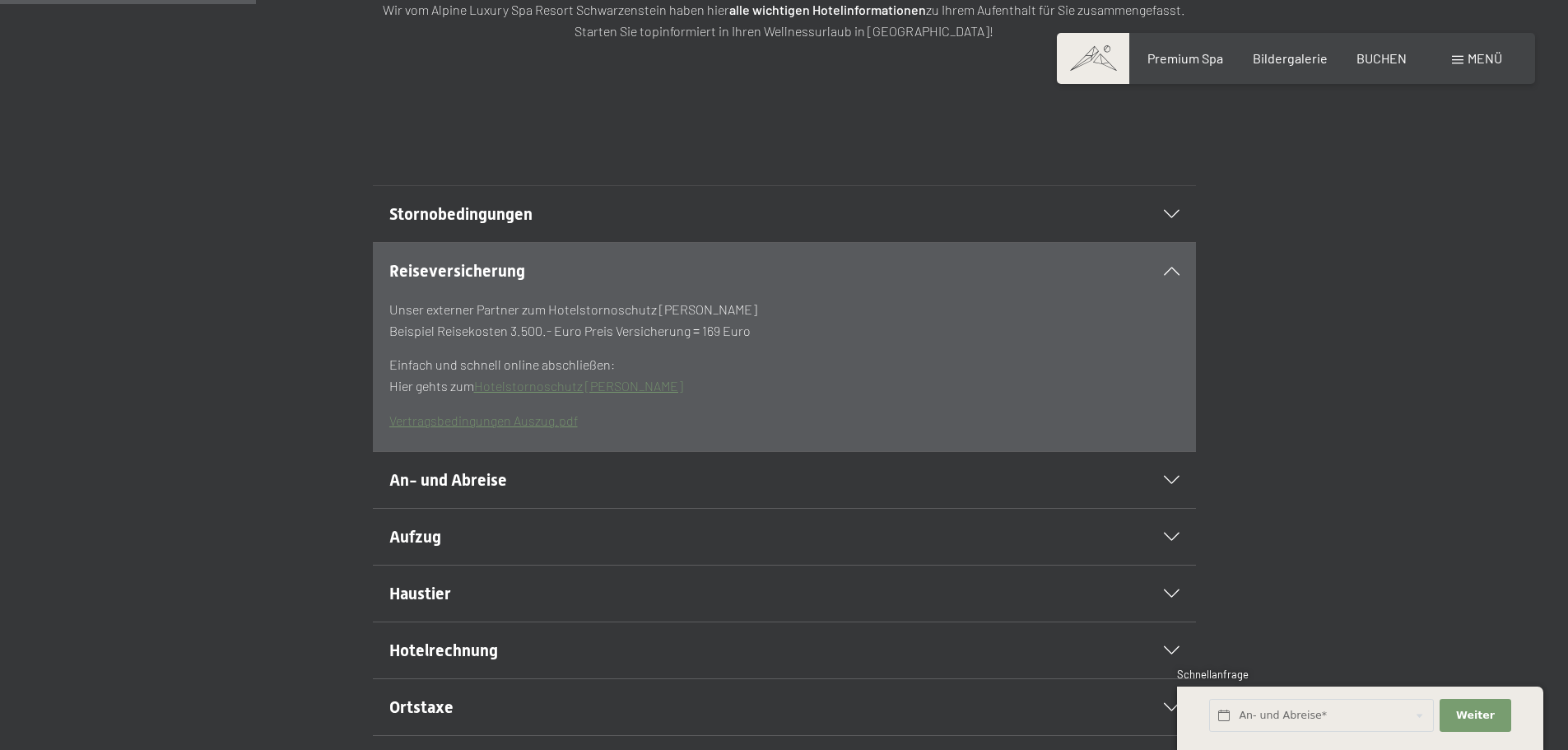
click at [709, 231] on div "Stornobedingungen" at bounding box center [784, 214] width 790 height 56
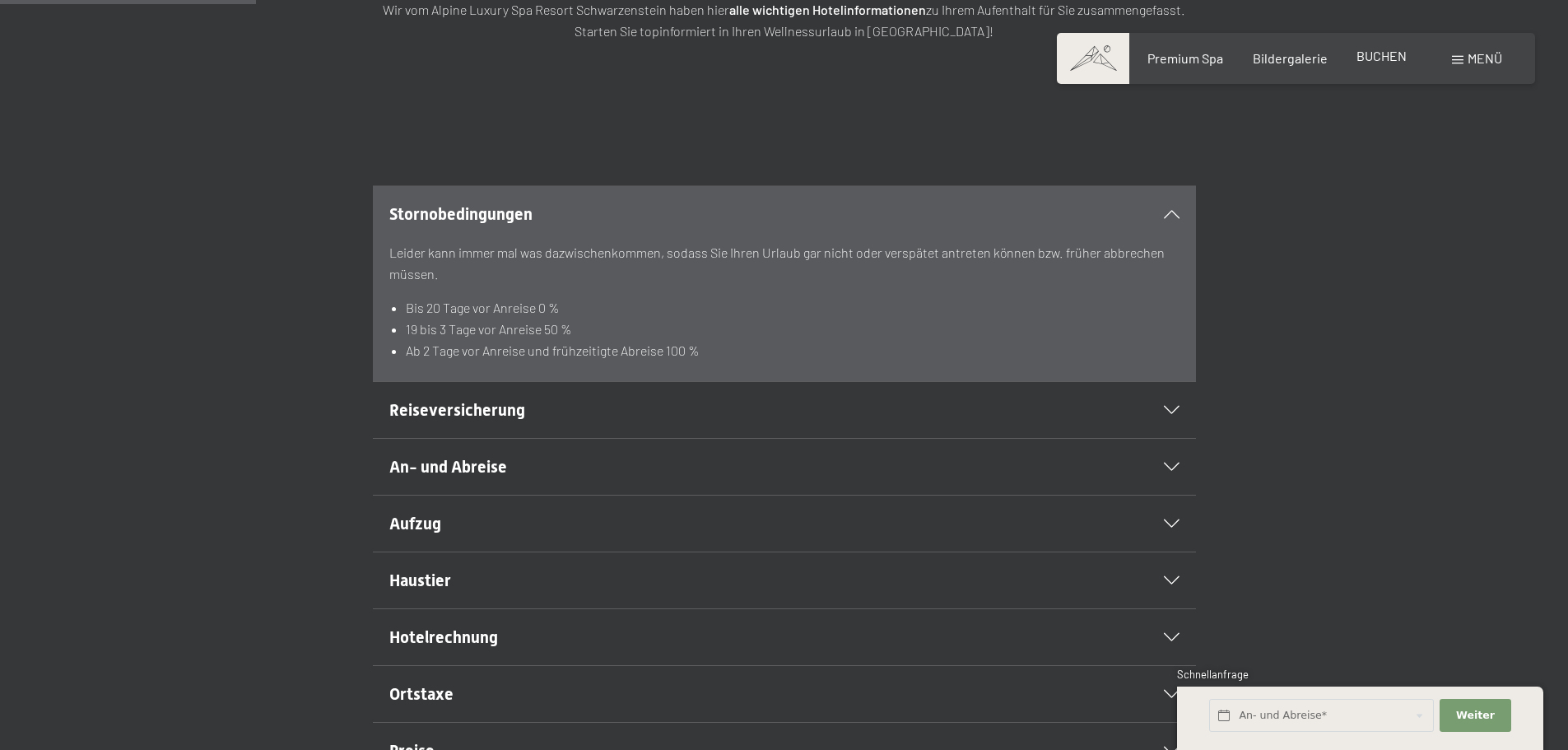
click at [1364, 59] on span "BUCHEN" at bounding box center [1381, 56] width 50 height 16
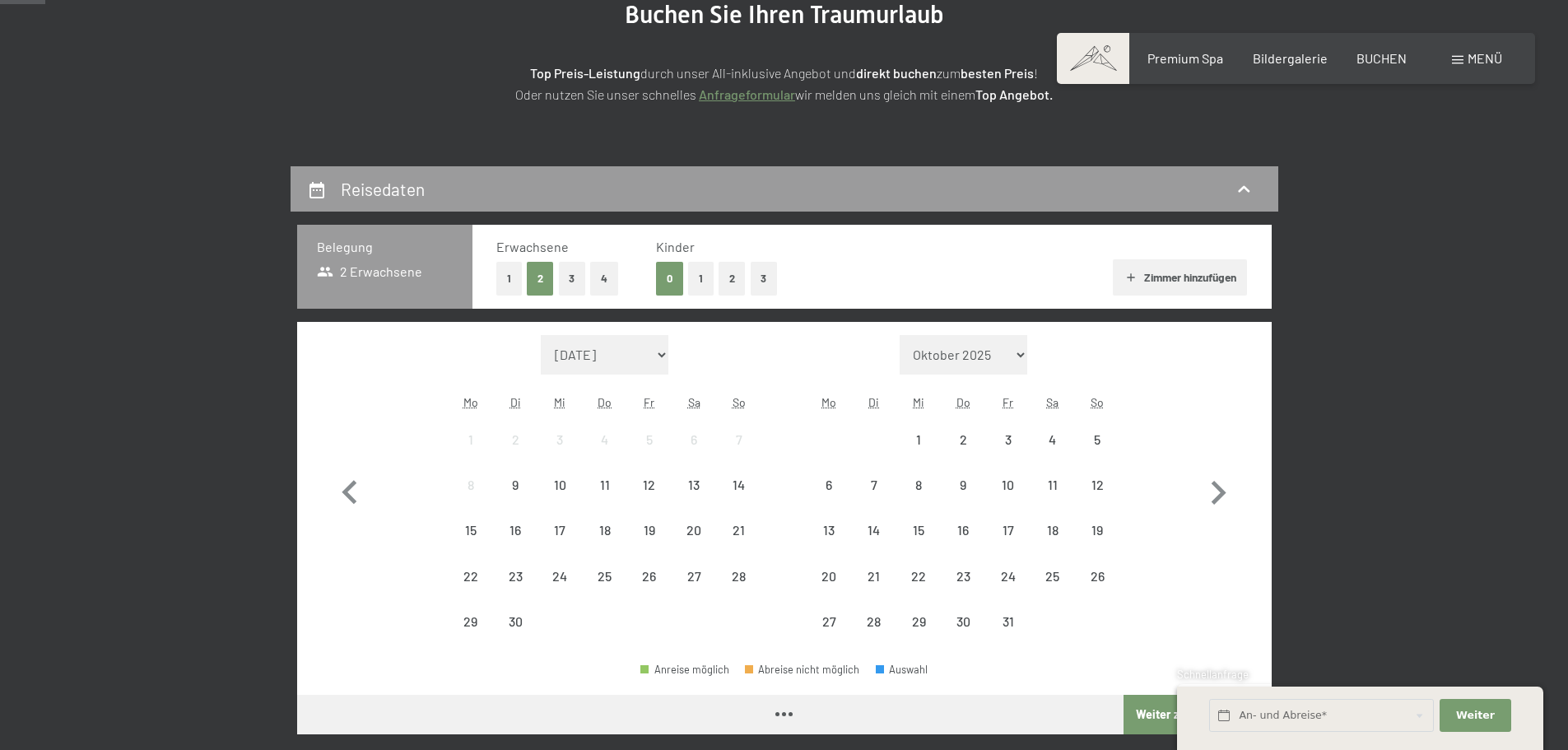
scroll to position [247, 0]
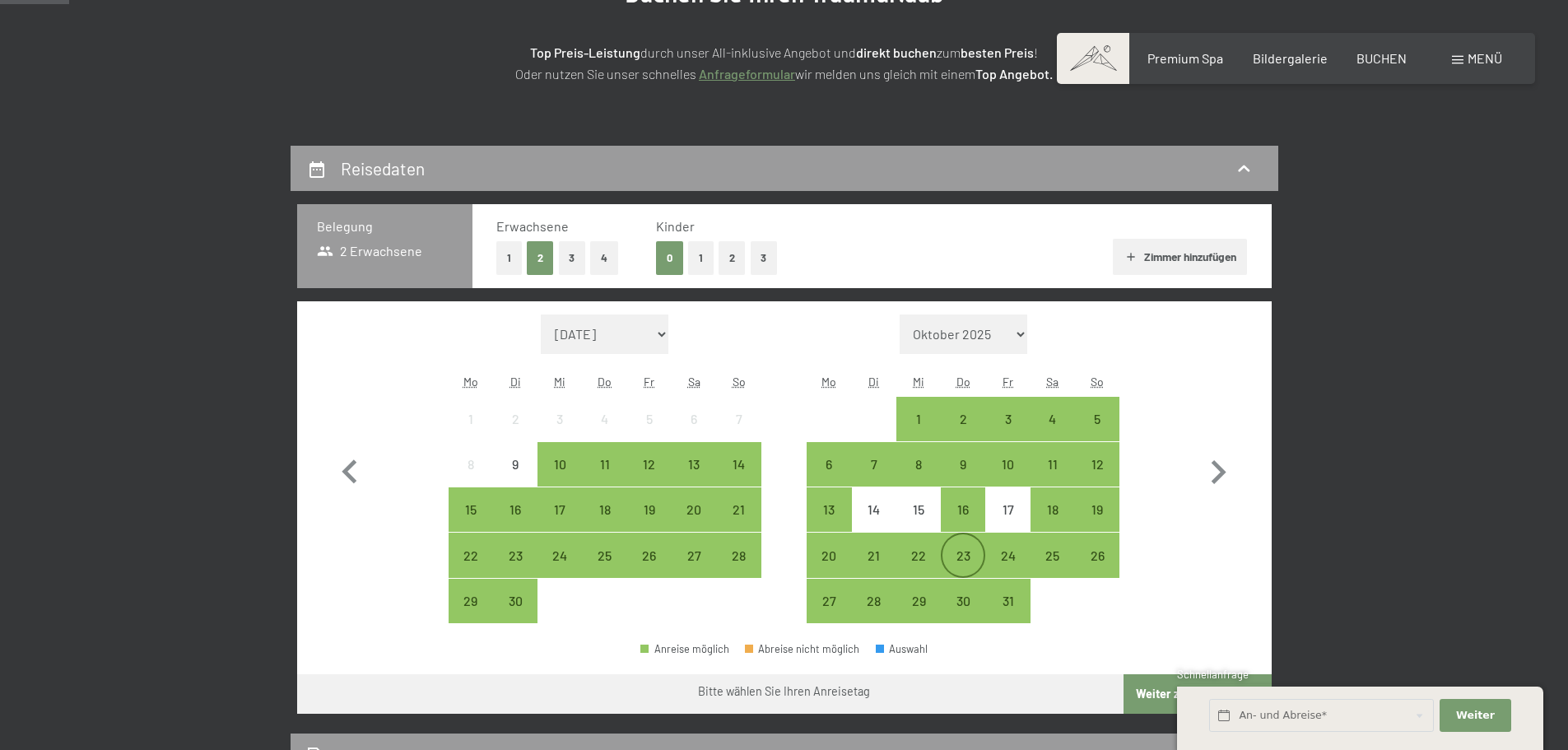
click at [957, 552] on div "23" at bounding box center [963, 569] width 41 height 41
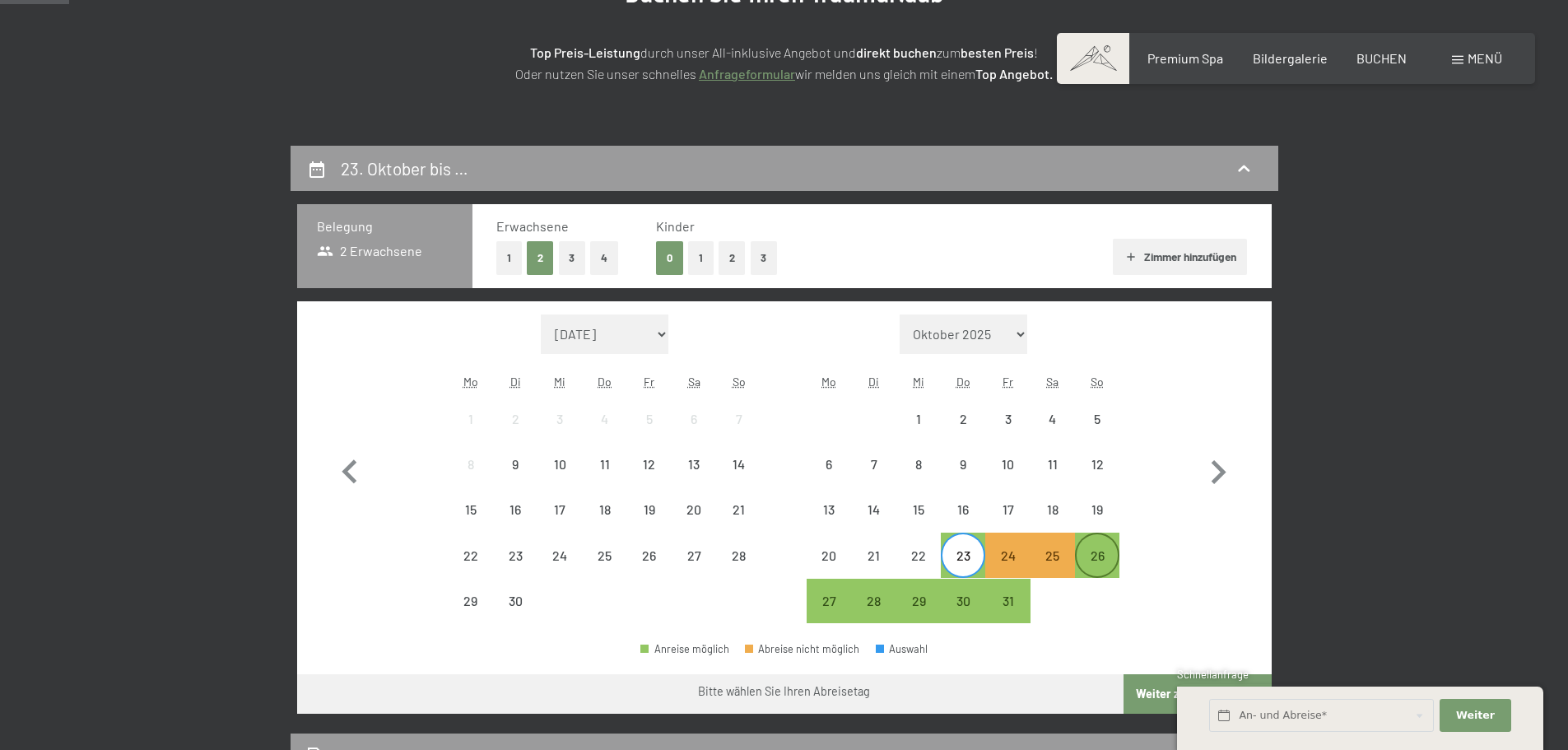
click at [1108, 551] on div "26" at bounding box center [1097, 569] width 41 height 41
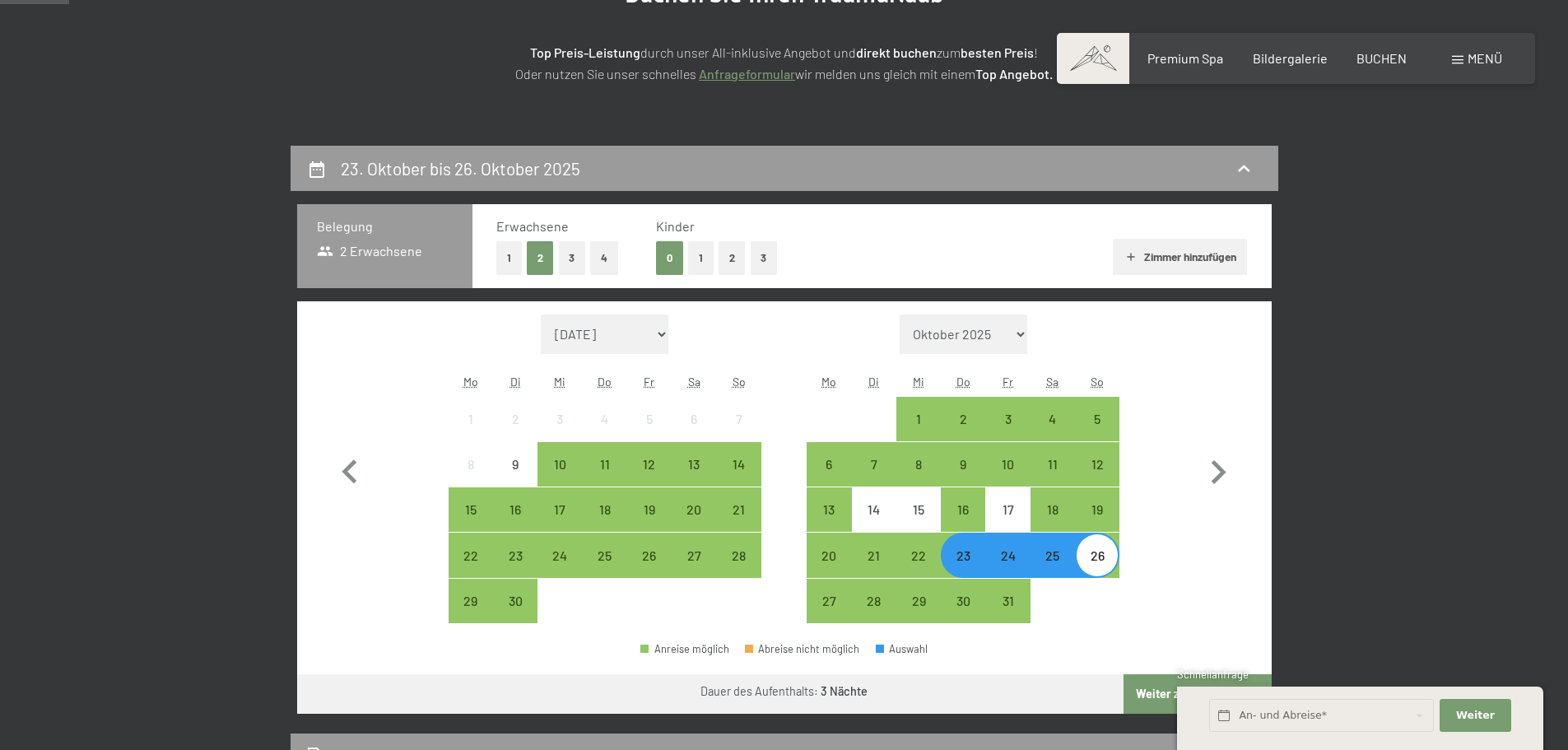
click at [1195, 250] on button "Zimmer hinzufügen" at bounding box center [1179, 257] width 134 height 36
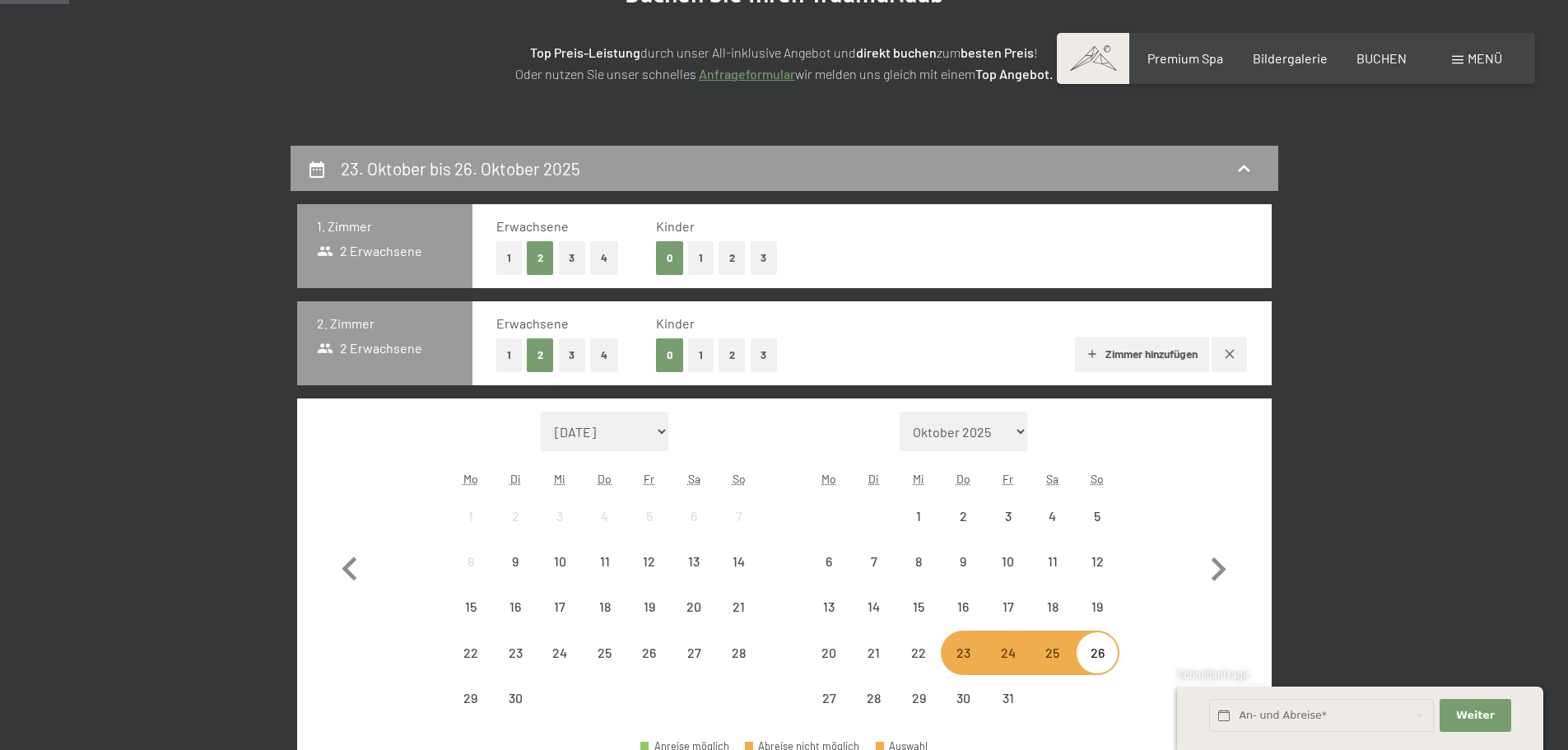
click at [1195, 250] on div "Erwachsene 1 2 3 4 Kinder 0 1 2 3" at bounding box center [871, 246] width 751 height 57
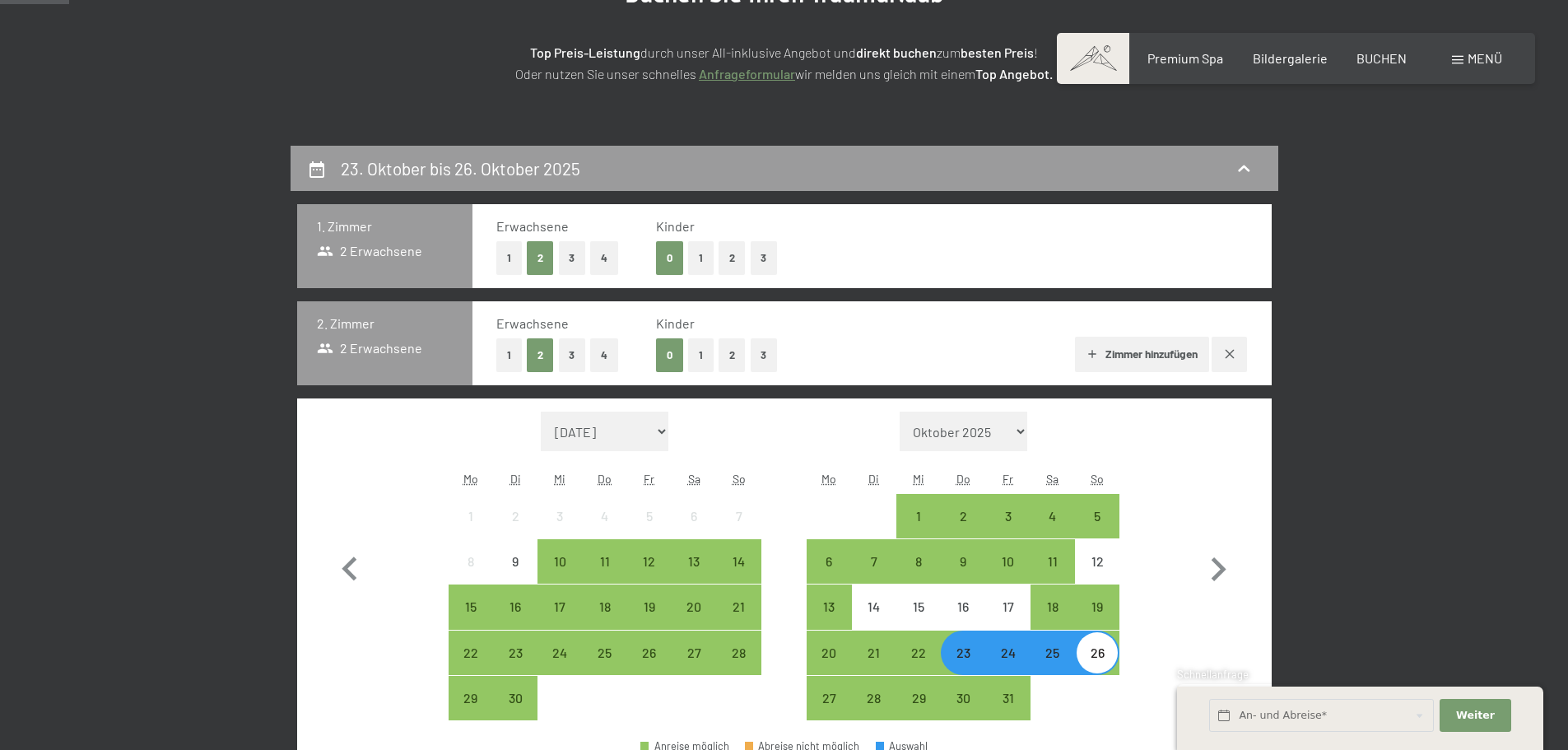
click at [1140, 339] on button "Zimmer hinzufügen" at bounding box center [1141, 354] width 134 height 36
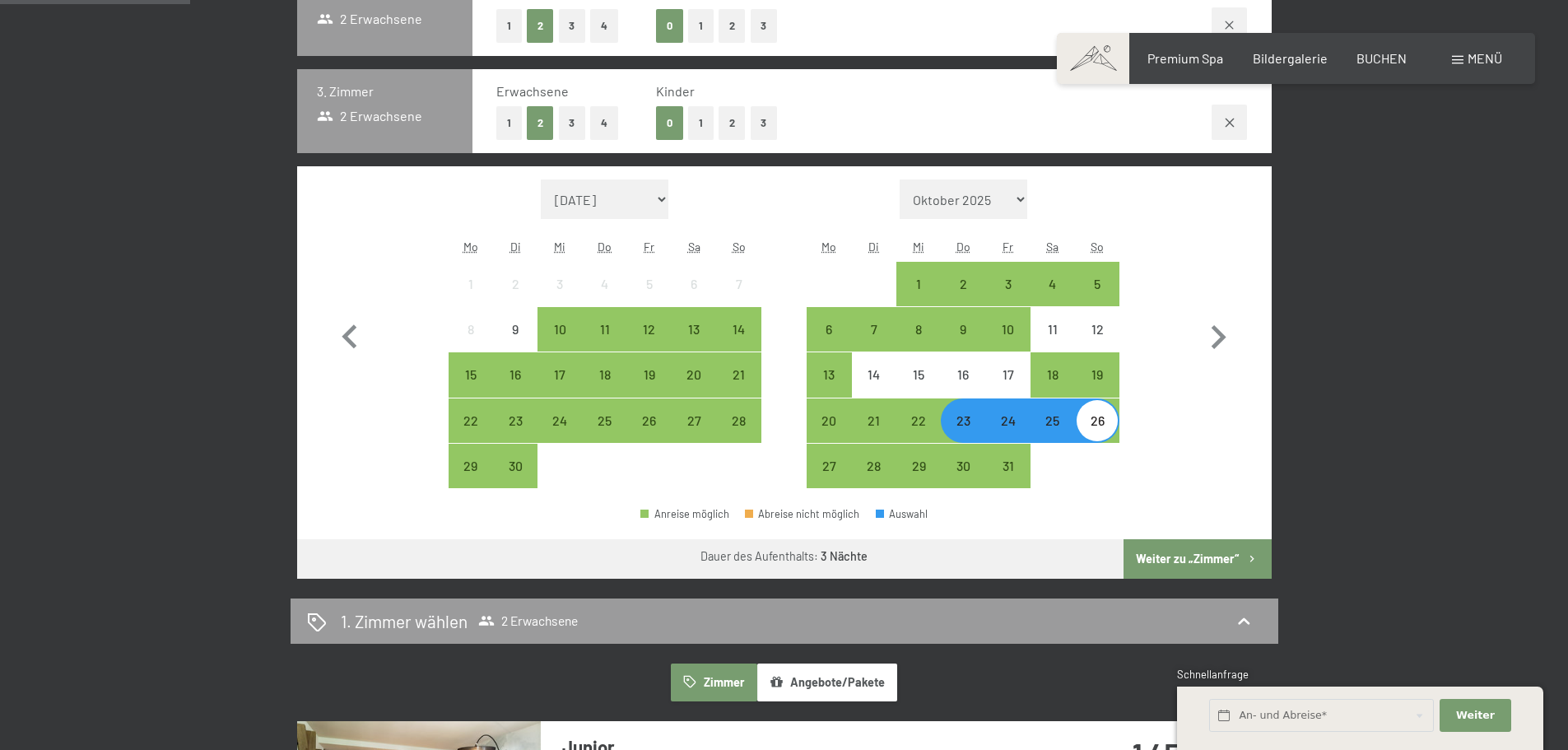
click at [1216, 560] on button "Weiter zu „Zimmer“" at bounding box center [1197, 558] width 147 height 40
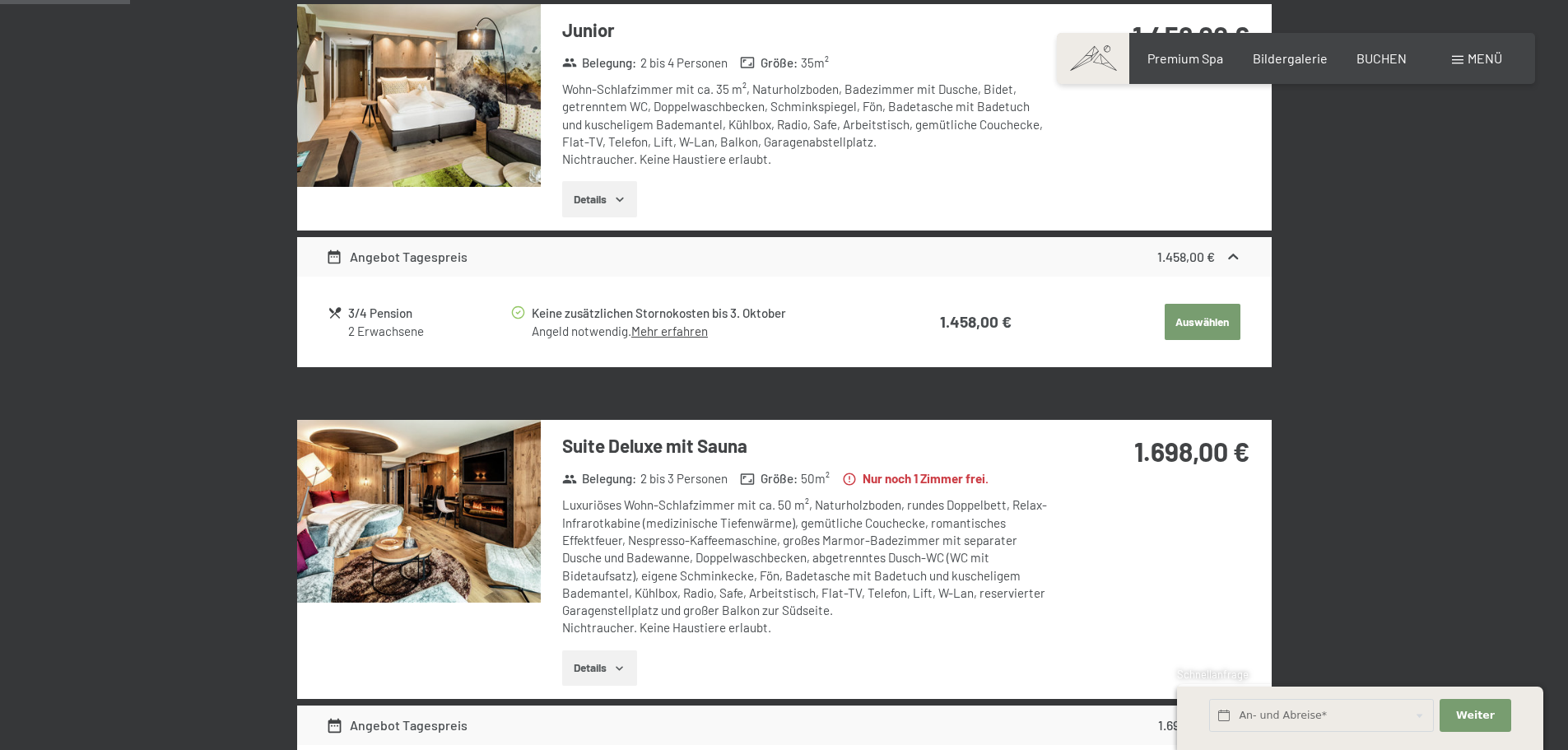
scroll to position [393, 0]
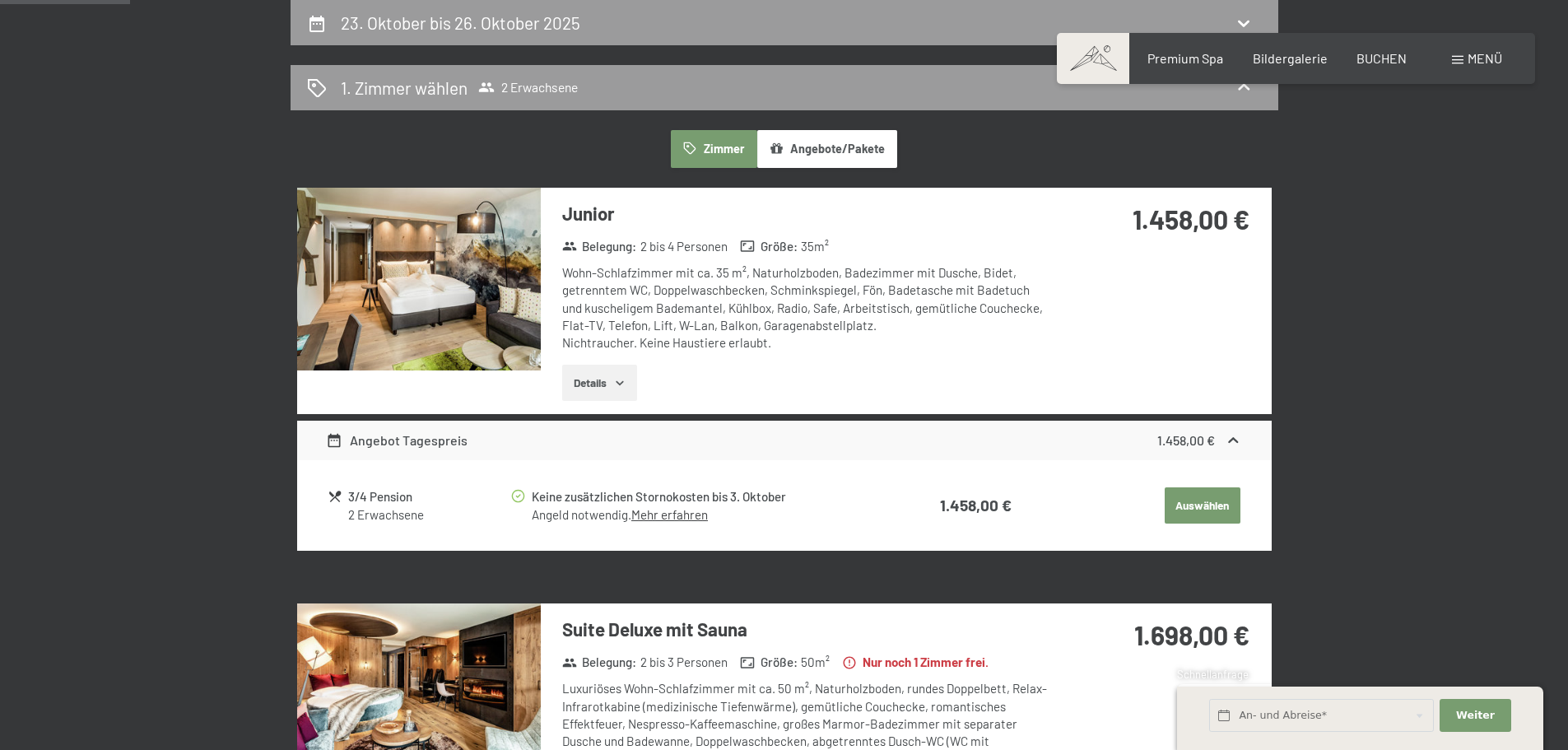
click at [1207, 504] on button "Auswählen" at bounding box center [1203, 505] width 76 height 36
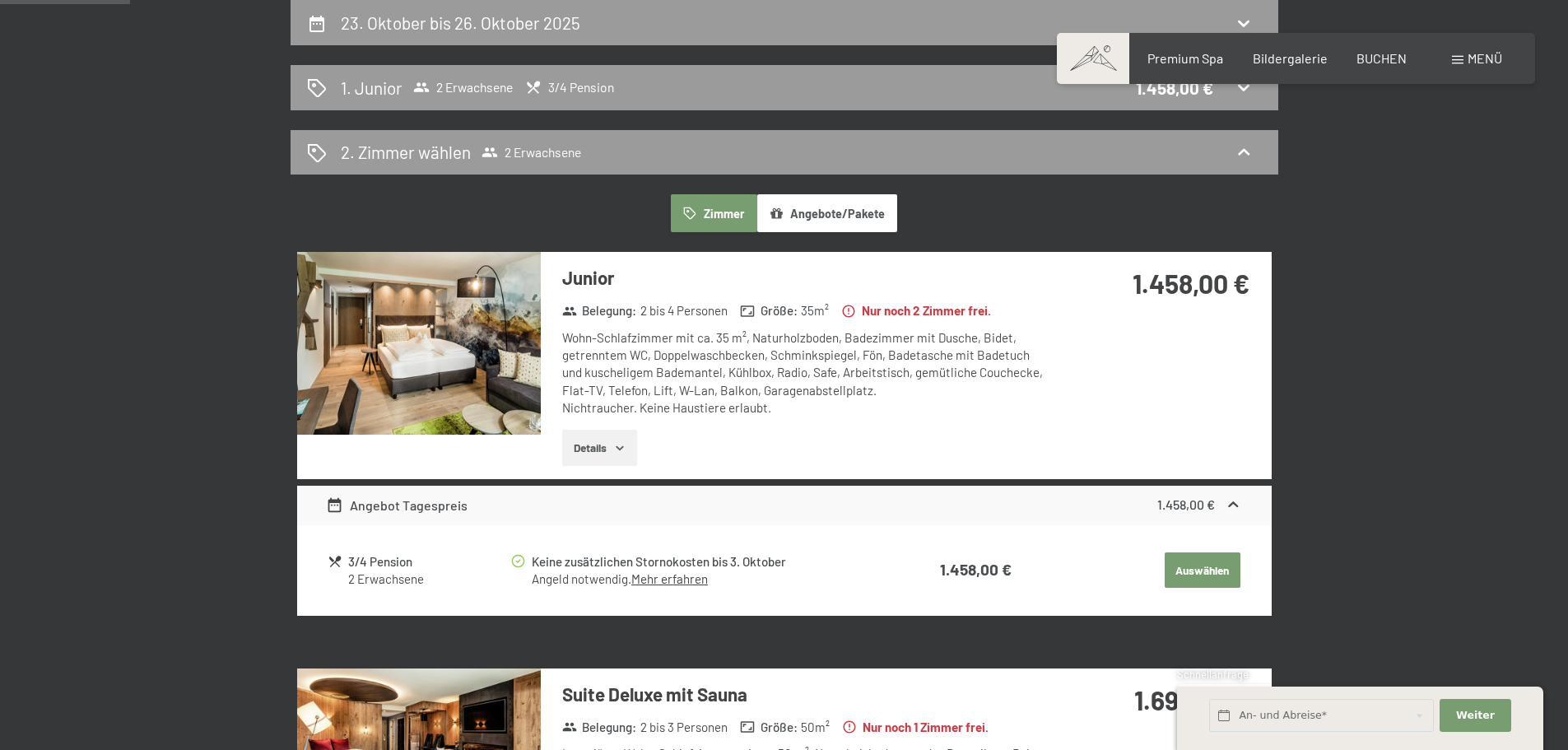
click at [1206, 561] on button "Auswählen" at bounding box center [1203, 570] width 76 height 36
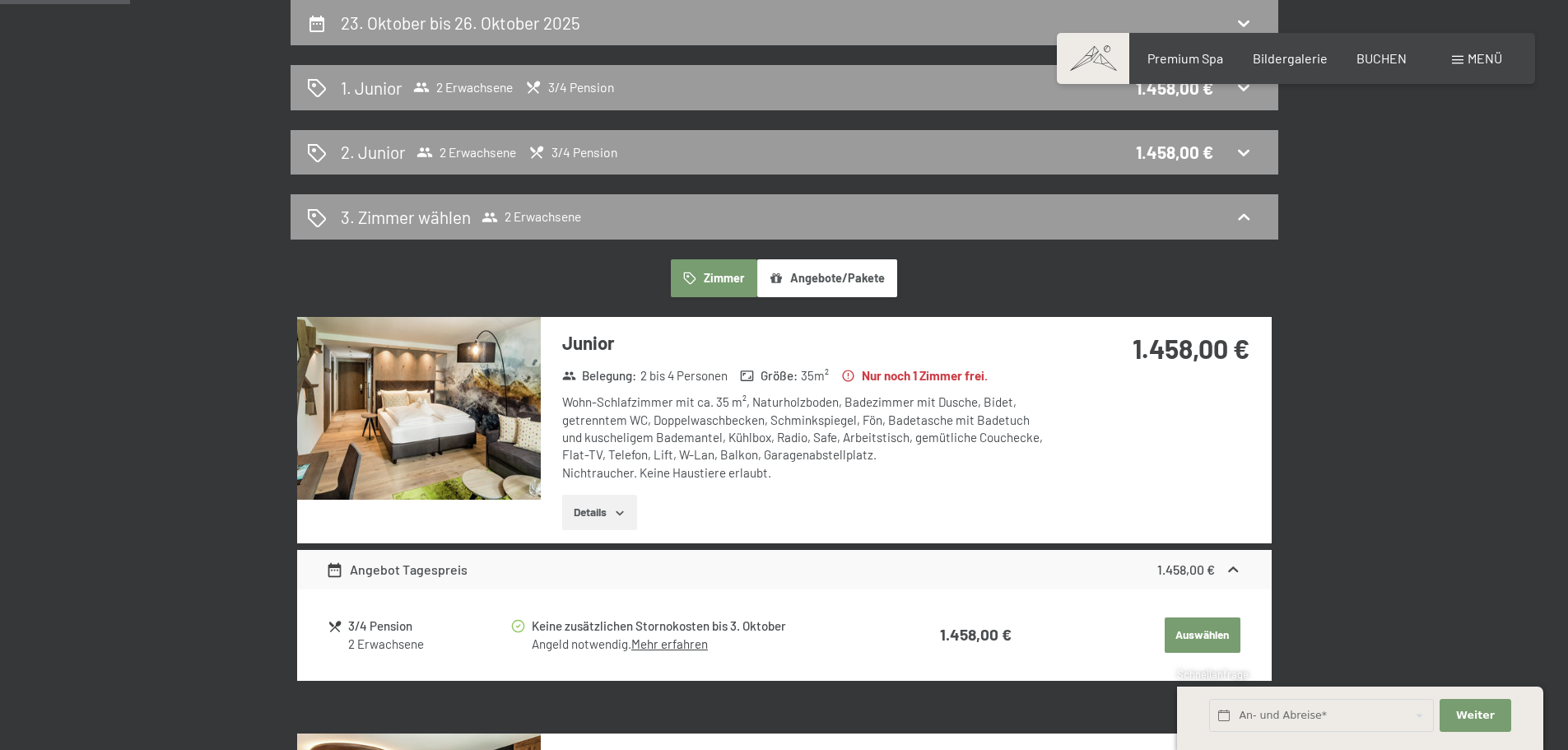
click at [1219, 633] on button "Auswählen" at bounding box center [1203, 635] width 76 height 36
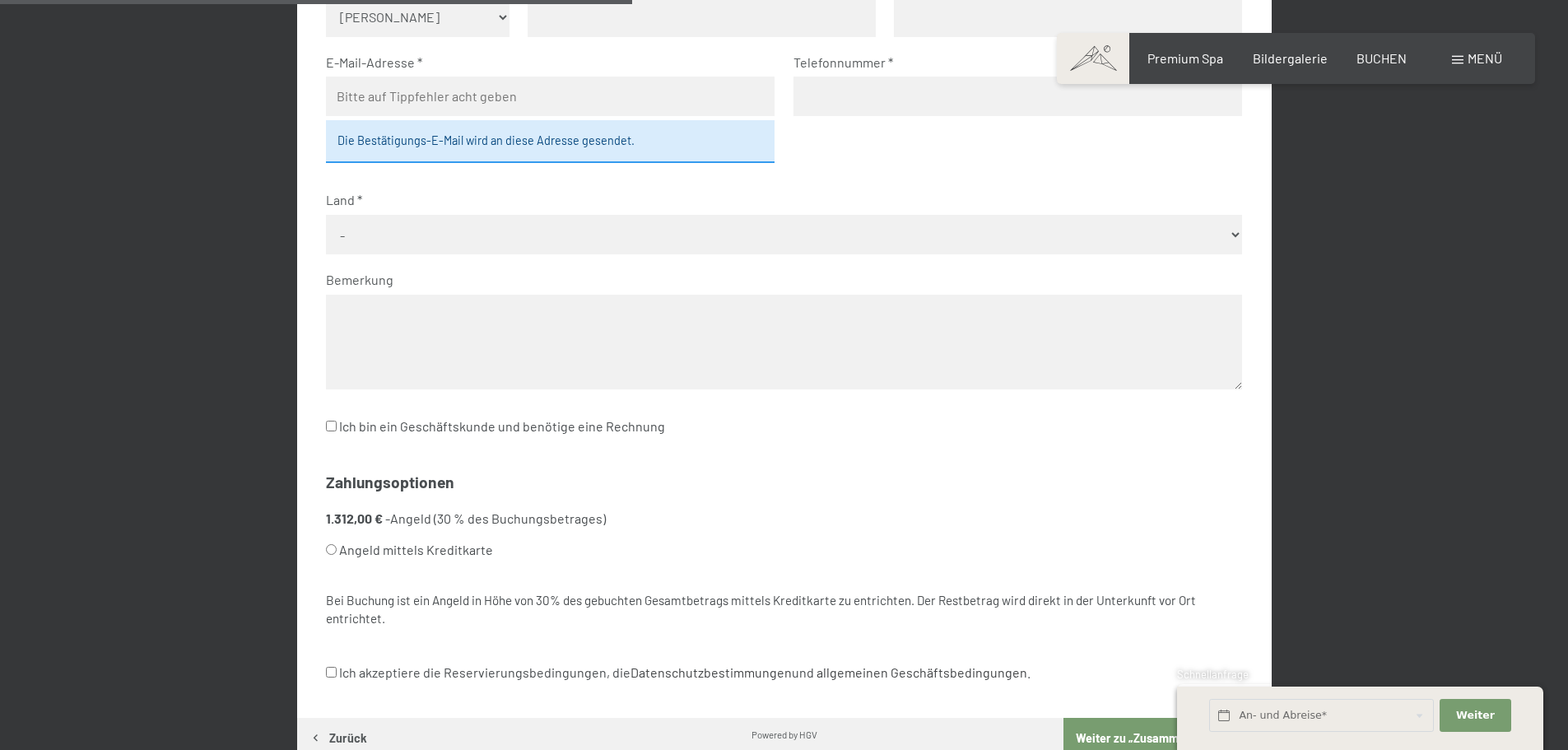
scroll to position [804, 0]
